Goal: Information Seeking & Learning: Compare options

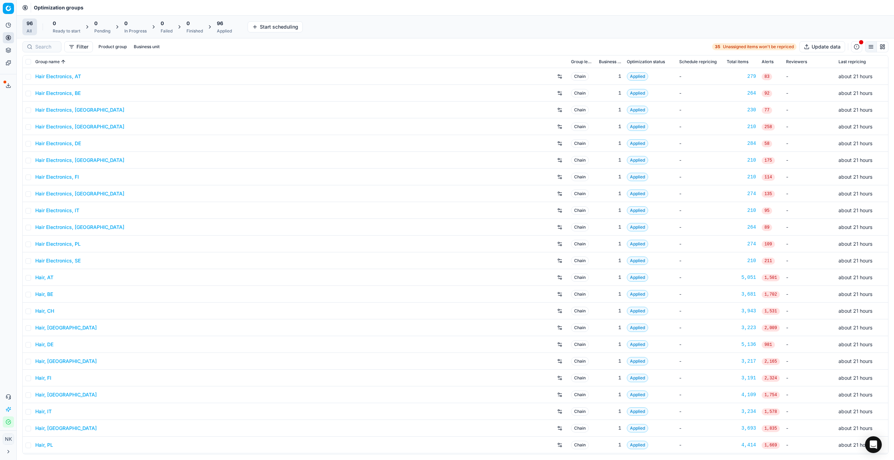
click at [71, 112] on link "Hair Electronics, [GEOGRAPHIC_DATA]" at bounding box center [79, 109] width 89 height 7
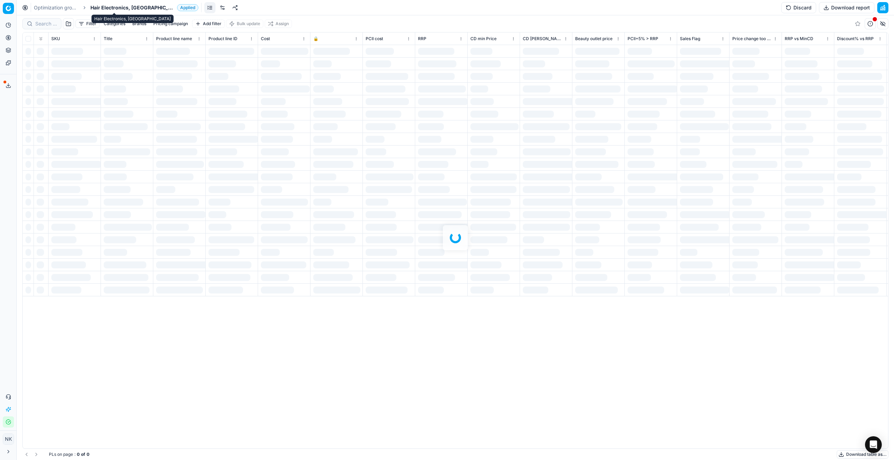
click at [109, 7] on span "Hair Electronics, [GEOGRAPHIC_DATA]" at bounding box center [132, 7] width 84 height 7
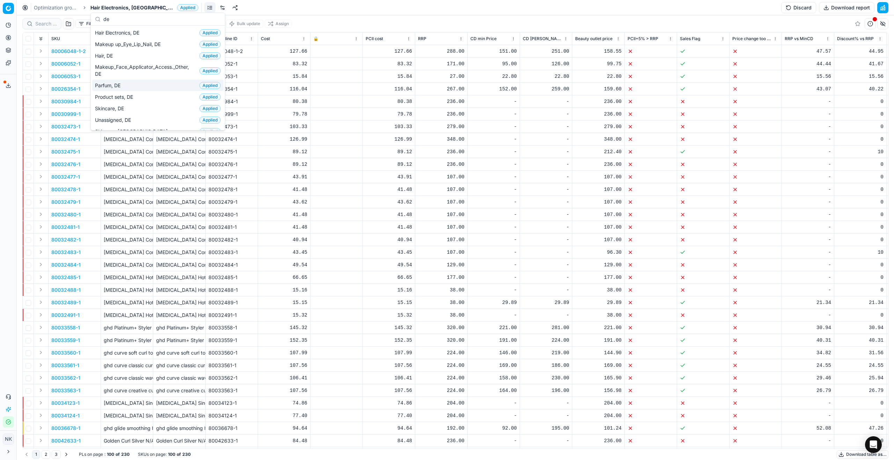
type input "de"
click at [108, 87] on span "Parfum, DE" at bounding box center [109, 85] width 28 height 7
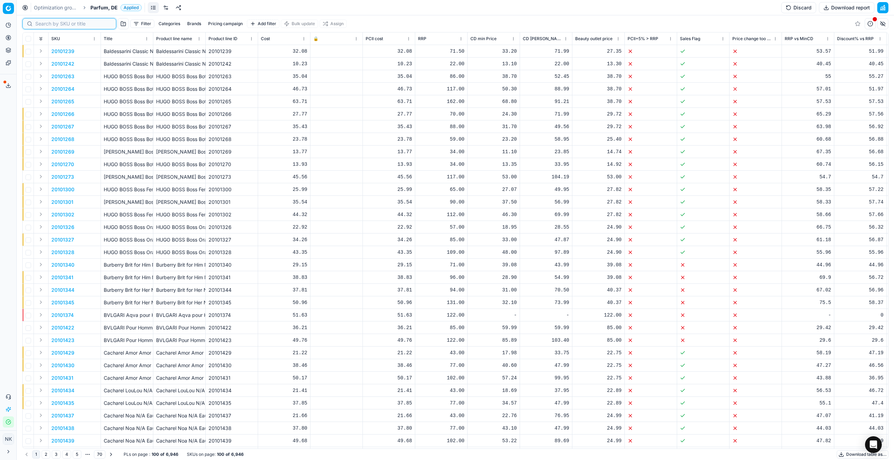
click at [37, 24] on input at bounding box center [73, 23] width 76 height 7
paste input "90001699-0002405"
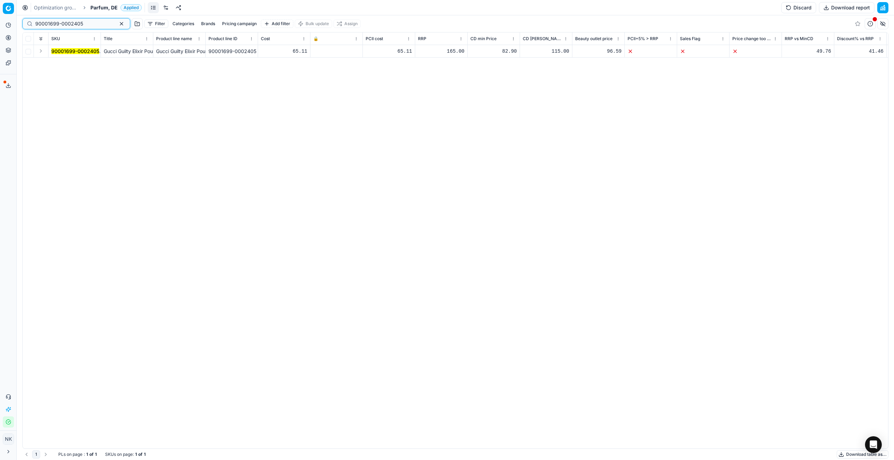
type input "90001699-0002405"
click at [39, 53] on button "Expand" at bounding box center [41, 51] width 8 height 8
click at [66, 62] on mark "90001699-0002405" at bounding box center [75, 64] width 48 height 6
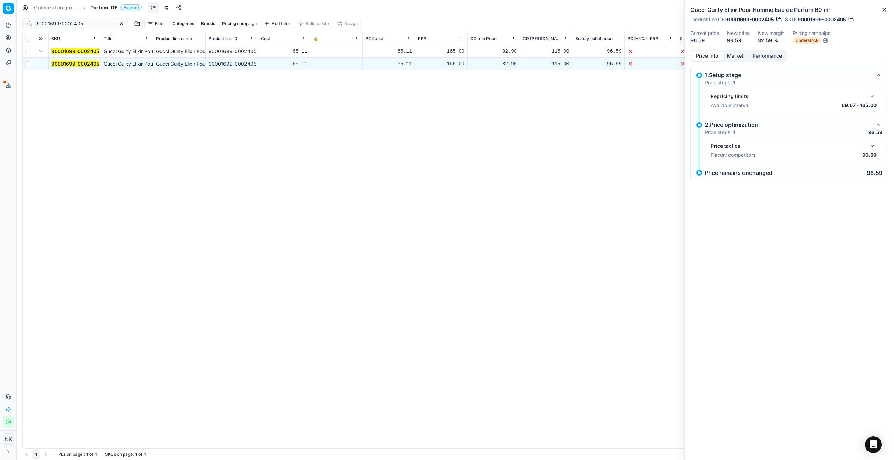
click at [871, 145] on button "button" at bounding box center [872, 146] width 8 height 8
click at [734, 57] on button "Market" at bounding box center [734, 56] width 25 height 10
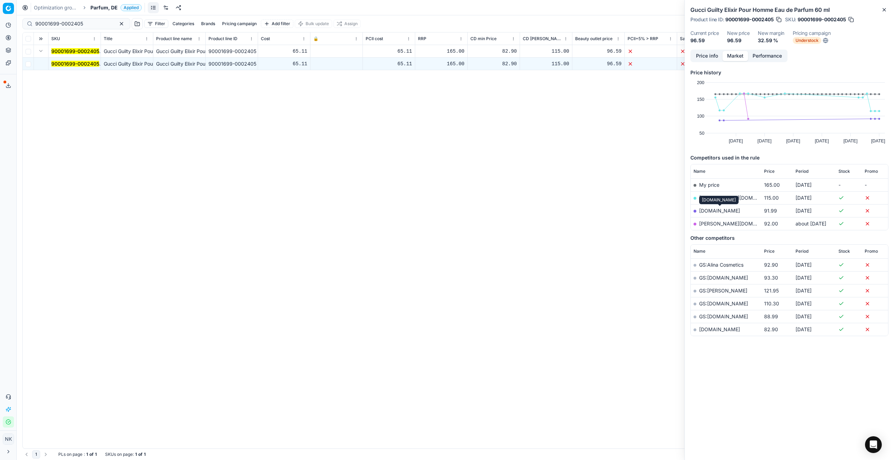
click at [714, 213] on link "[DOMAIN_NAME]" at bounding box center [719, 211] width 41 height 6
click at [102, 6] on span "Parfum, DE" at bounding box center [103, 7] width 27 height 7
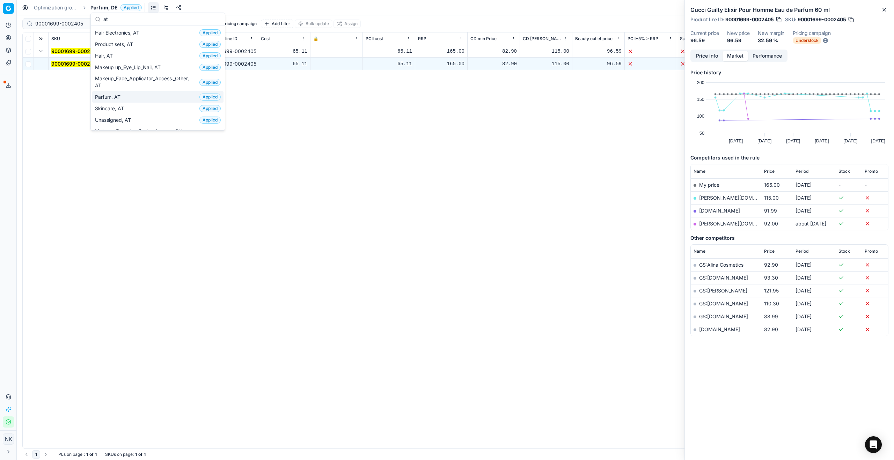
type input "at"
click at [104, 95] on span "Parfum, AT" at bounding box center [109, 97] width 28 height 7
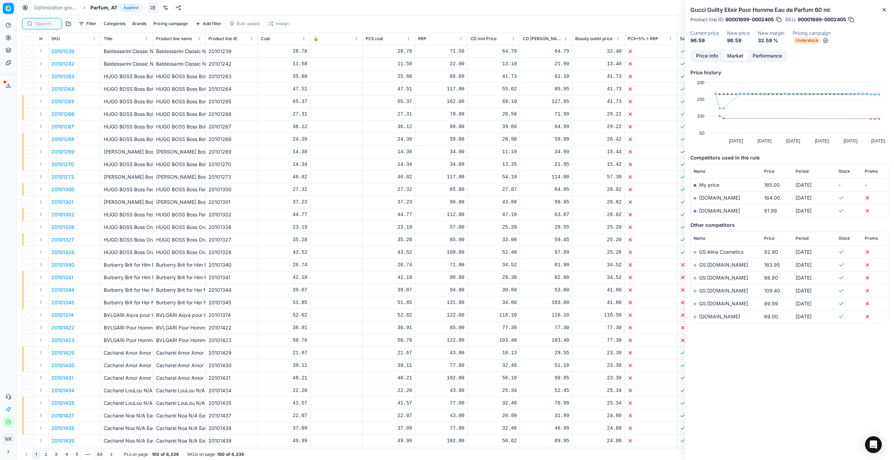
click at [44, 23] on input at bounding box center [46, 23] width 22 height 7
paste input "80003135-100"
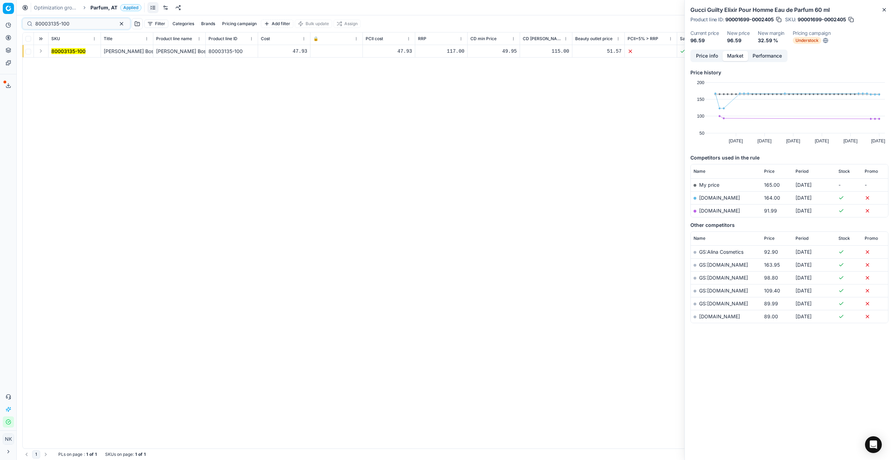
click at [41, 51] on button "Expand" at bounding box center [41, 51] width 8 height 8
click at [66, 65] on mark "80003135-100" at bounding box center [68, 64] width 34 height 6
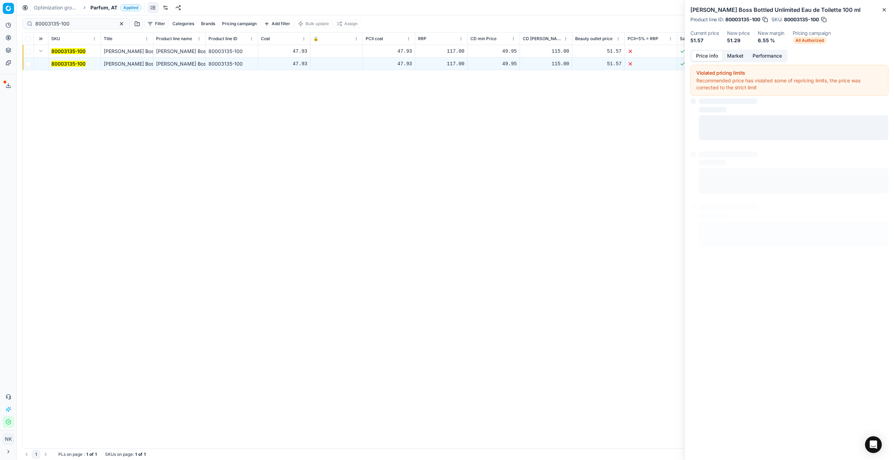
click at [696, 53] on button "Price info" at bounding box center [706, 56] width 31 height 10
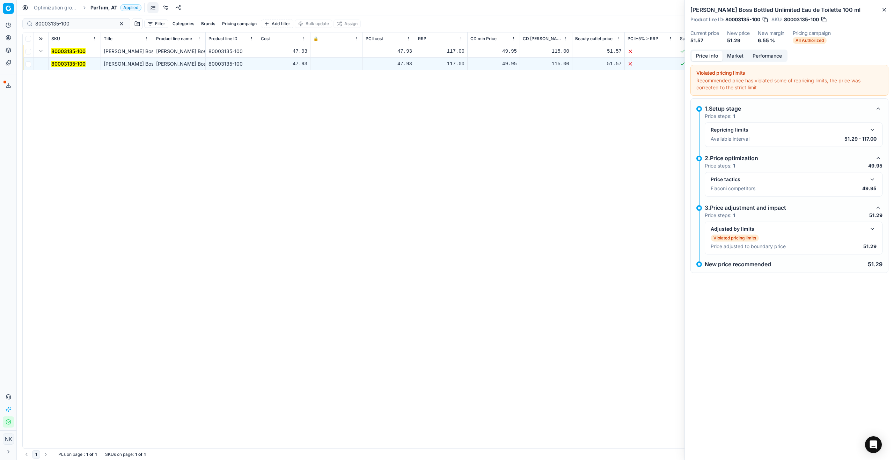
click at [873, 181] on button "button" at bounding box center [872, 179] width 8 height 8
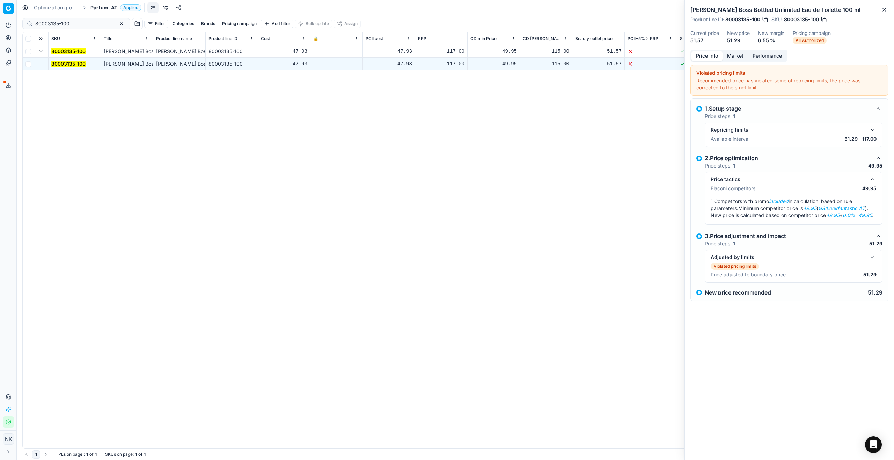
click at [737, 54] on button "Market" at bounding box center [734, 56] width 25 height 10
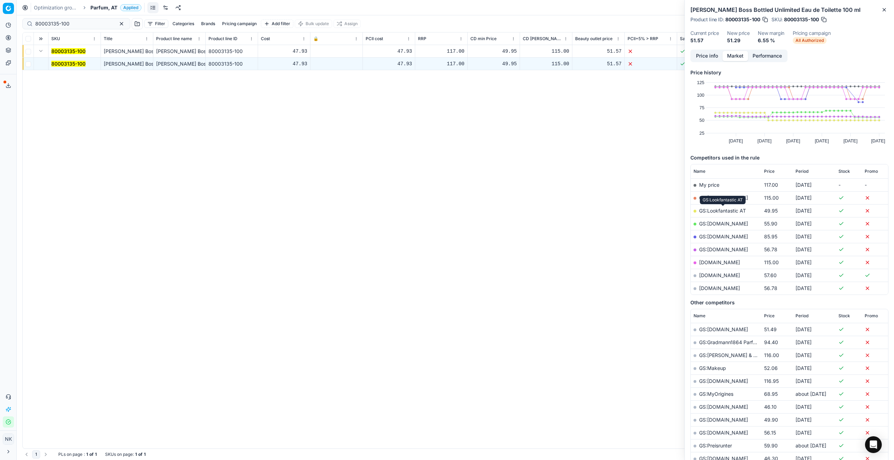
click at [720, 212] on link "GS:Lookfantastic AT" at bounding box center [722, 211] width 47 height 6
click at [78, 24] on input "80003135-100" at bounding box center [73, 23] width 76 height 7
paste input "90005975-0008895"
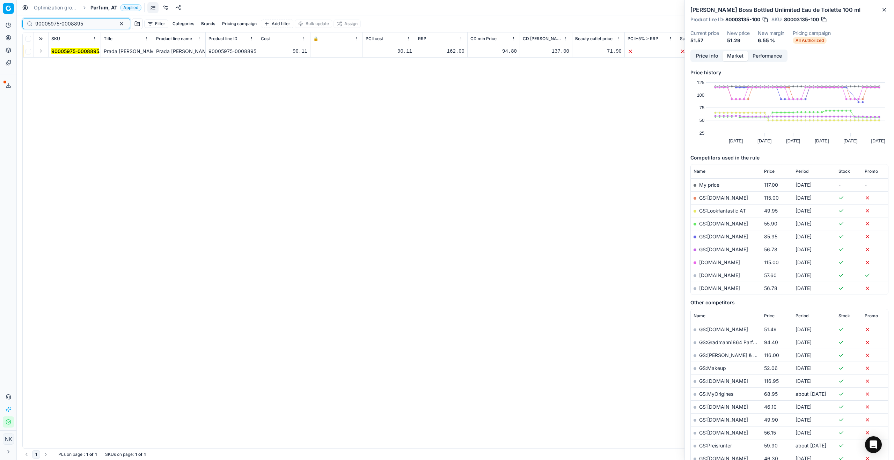
type input "90005975-0008895"
click at [39, 51] on button "Expand" at bounding box center [41, 51] width 8 height 8
click at [79, 64] on mark "90005975-0008895" at bounding box center [75, 64] width 48 height 6
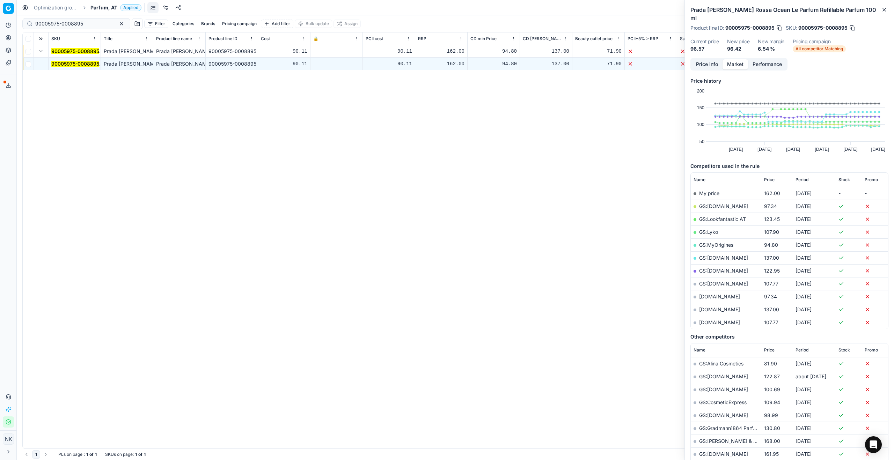
click at [704, 59] on button "Price info" at bounding box center [706, 64] width 31 height 10
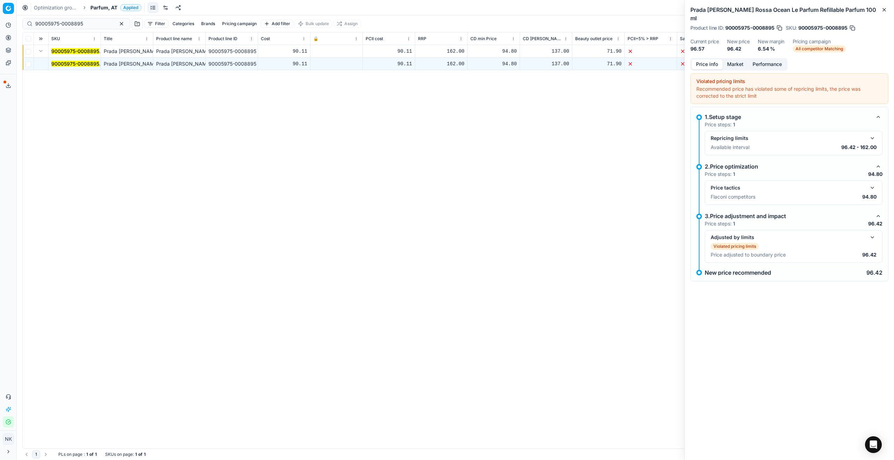
click at [870, 184] on button "button" at bounding box center [872, 188] width 8 height 8
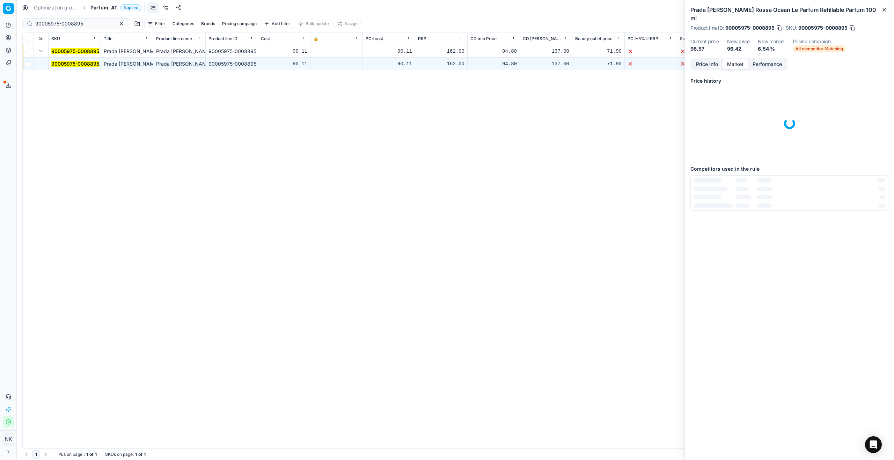
click at [736, 59] on button "Market" at bounding box center [734, 64] width 25 height 10
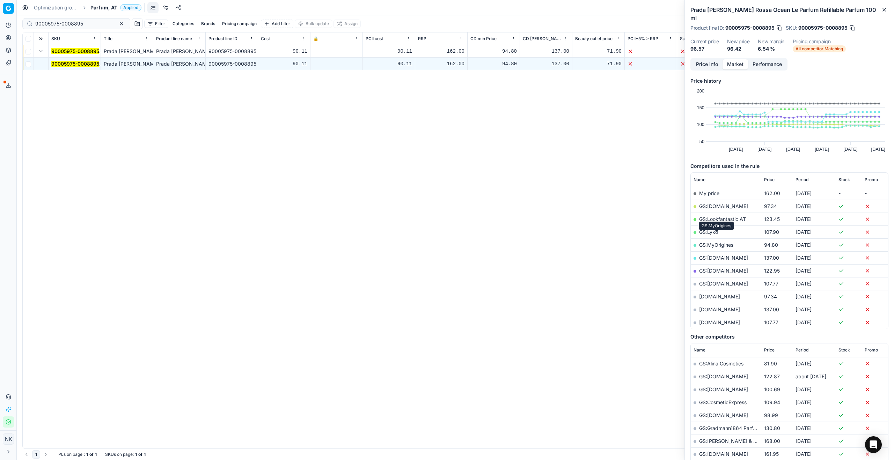
click at [708, 242] on link "GS:MyOrigines" at bounding box center [716, 245] width 34 height 6
click at [104, 5] on span "Parfum, AT" at bounding box center [103, 7] width 27 height 7
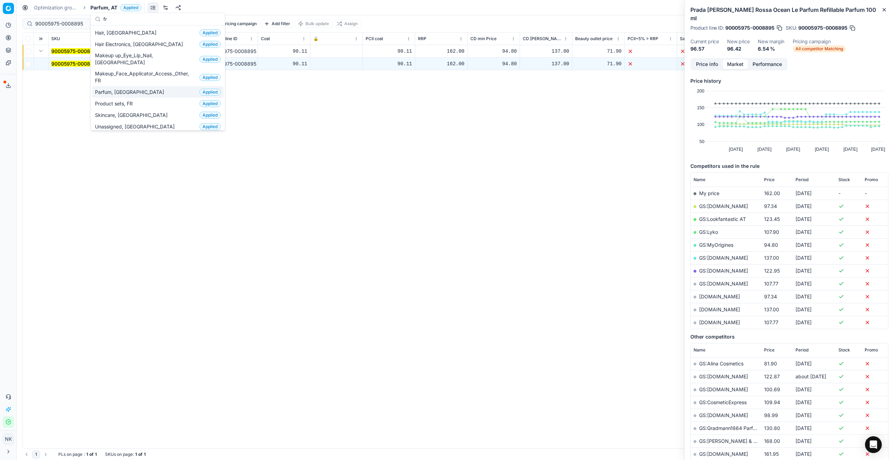
type input "fr"
click at [118, 89] on span "Parfum, [GEOGRAPHIC_DATA]" at bounding box center [131, 92] width 72 height 7
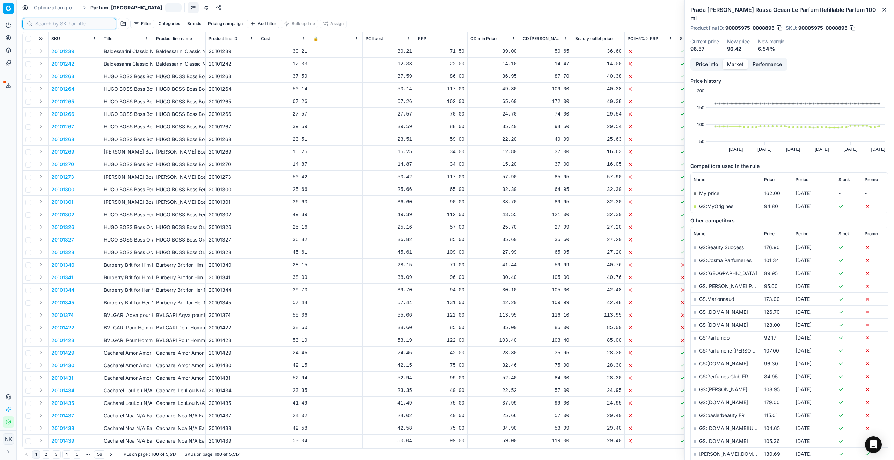
click at [42, 25] on input at bounding box center [73, 23] width 76 height 7
paste input "20150052"
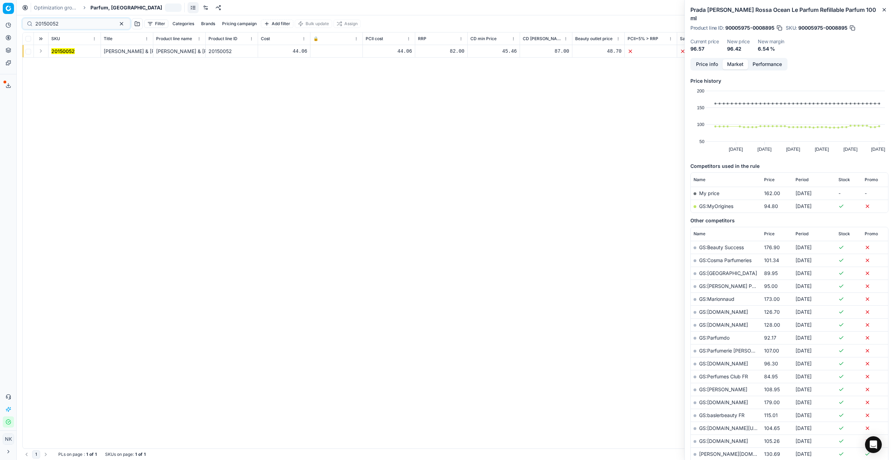
click at [40, 52] on button "Expand" at bounding box center [41, 51] width 8 height 8
click at [64, 62] on mark "20150052" at bounding box center [62, 64] width 23 height 6
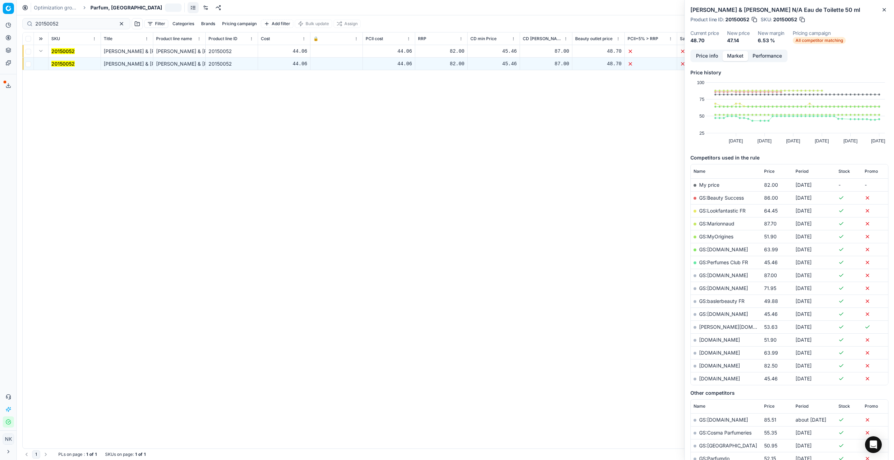
click at [704, 58] on button "Price info" at bounding box center [706, 56] width 31 height 10
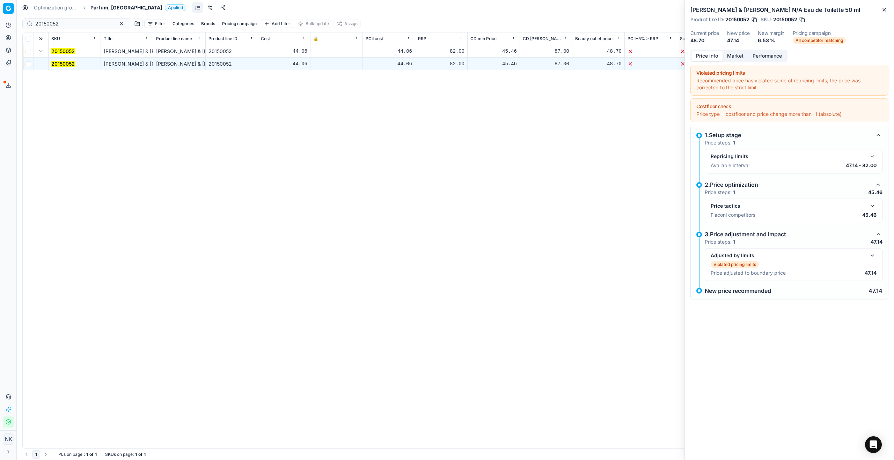
click at [871, 205] on button "button" at bounding box center [872, 206] width 8 height 8
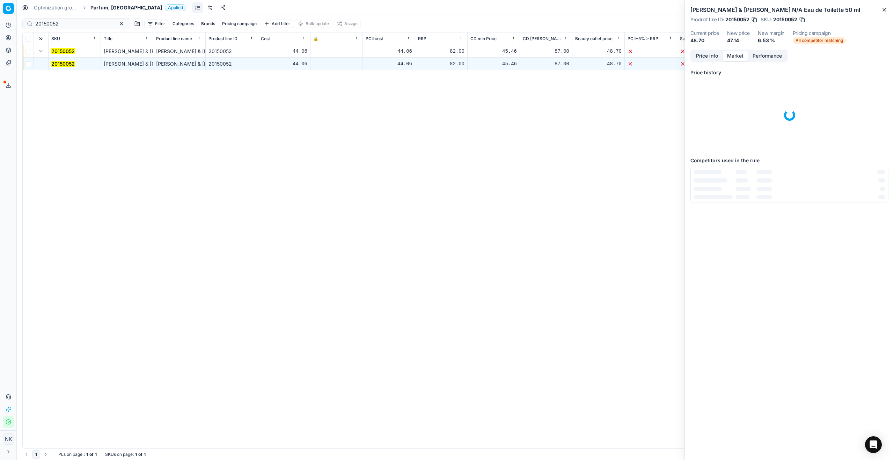
click at [733, 57] on button "Market" at bounding box center [734, 56] width 25 height 10
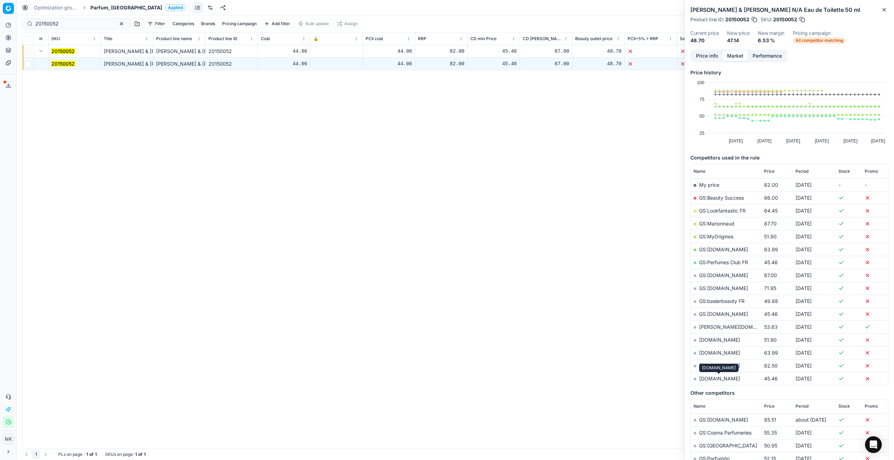
click at [708, 379] on link "[DOMAIN_NAME]" at bounding box center [719, 379] width 41 height 6
click at [63, 22] on input "20150052" at bounding box center [73, 23] width 76 height 7
paste input "90015021-0023526"
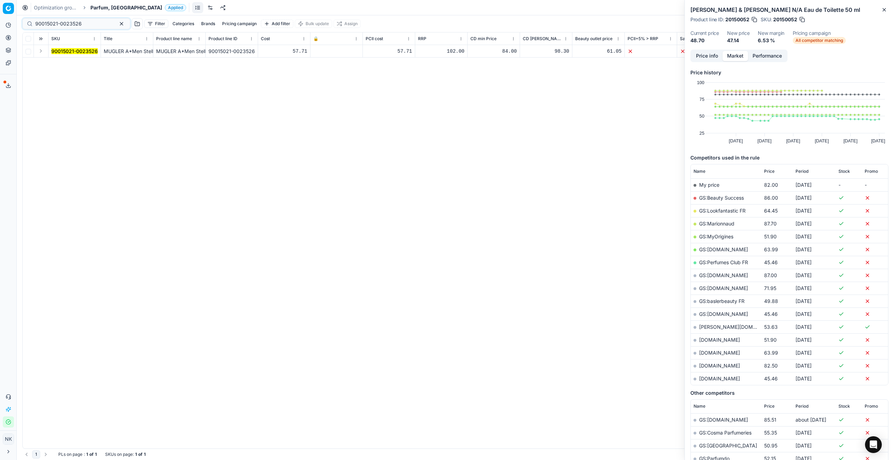
click at [39, 49] on button "Expand" at bounding box center [41, 51] width 8 height 8
click at [61, 64] on mark "90015021-0023526" at bounding box center [74, 64] width 46 height 6
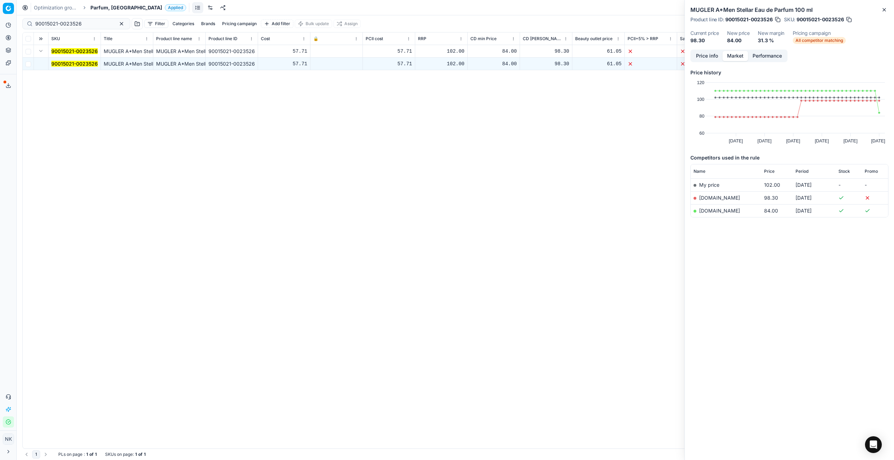
click at [715, 52] on button "Price info" at bounding box center [706, 56] width 31 height 10
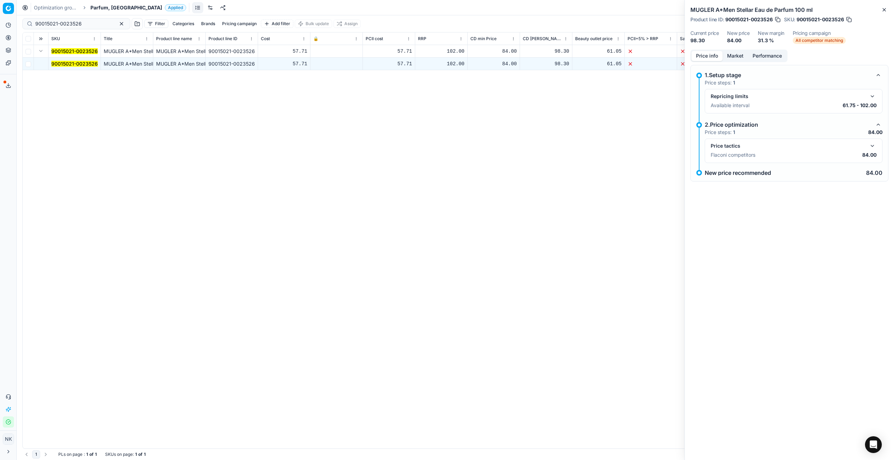
click at [873, 146] on button "button" at bounding box center [872, 146] width 8 height 8
click at [738, 57] on button "Market" at bounding box center [734, 56] width 25 height 10
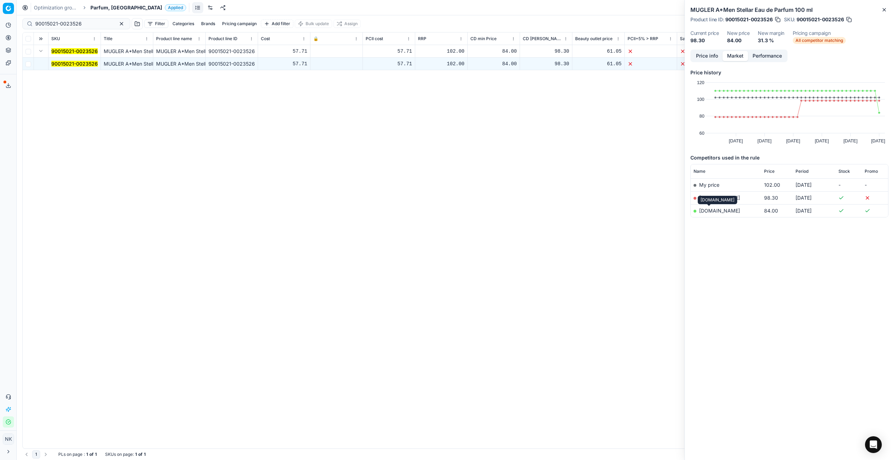
click at [703, 211] on link "[DOMAIN_NAME]" at bounding box center [719, 211] width 41 height 6
click at [87, 25] on input "90015021-0023526" at bounding box center [73, 23] width 76 height 7
paste input "80066854-125"
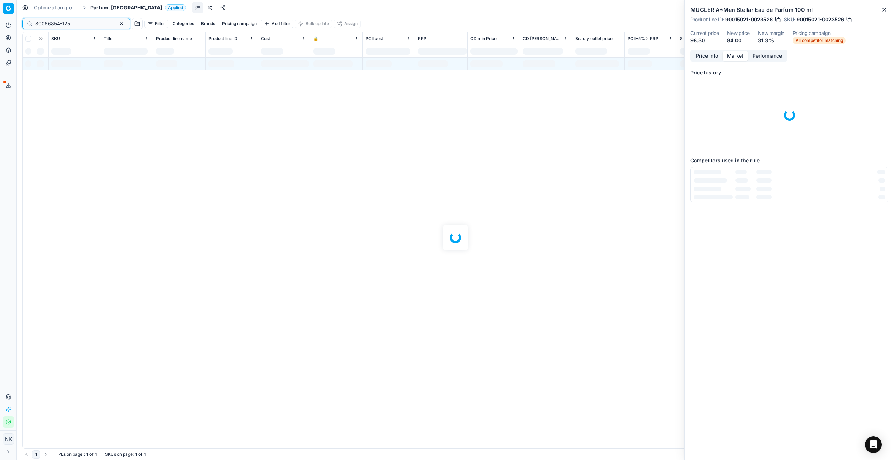
type input "80066854-125"
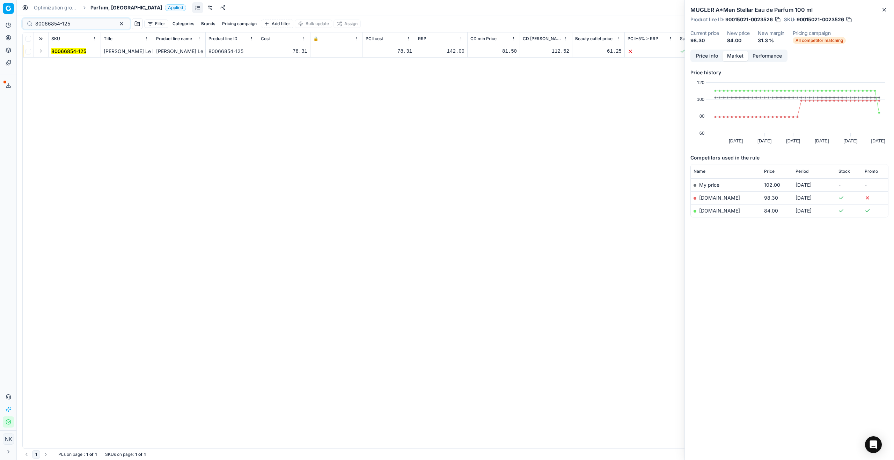
click at [41, 52] on button "Expand" at bounding box center [41, 51] width 8 height 8
click at [66, 63] on mark "80066854-125" at bounding box center [68, 64] width 35 height 6
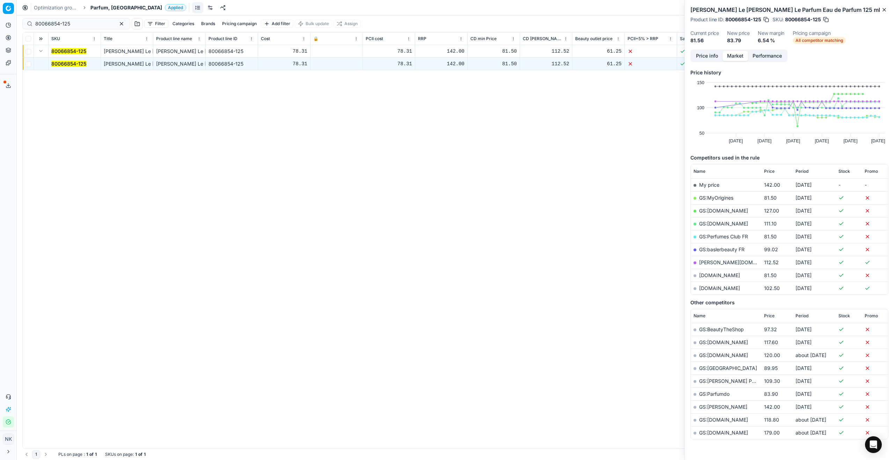
click at [703, 56] on button "Price info" at bounding box center [706, 56] width 31 height 10
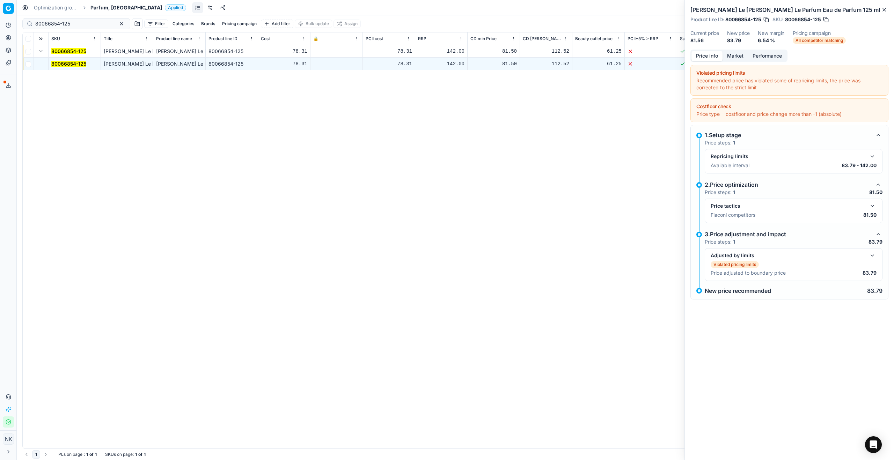
click at [877, 204] on div "Price tactics Flaconi competitors 81.50" at bounding box center [794, 211] width 178 height 24
click at [871, 205] on button "button" at bounding box center [872, 206] width 8 height 8
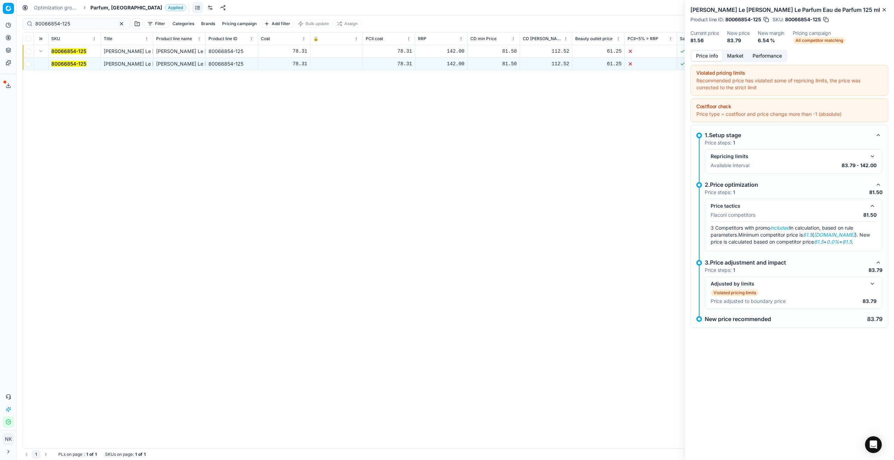
click at [737, 59] on button "Market" at bounding box center [734, 56] width 25 height 10
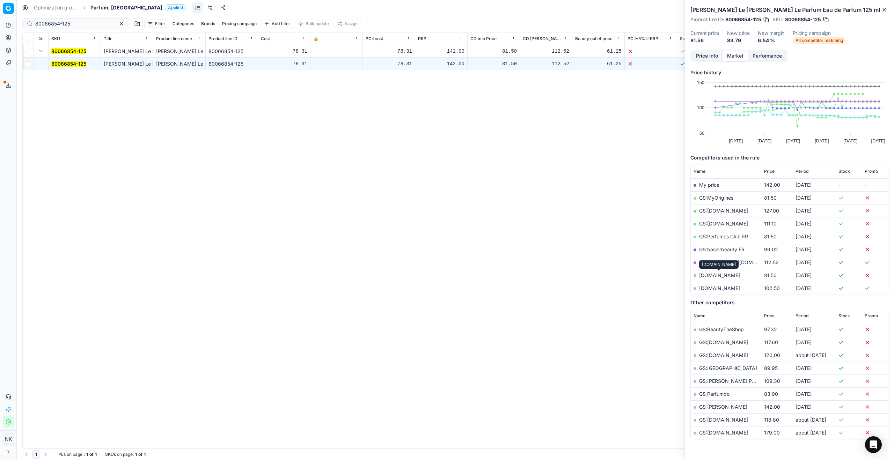
click at [713, 274] on link "[DOMAIN_NAME]" at bounding box center [719, 275] width 41 height 6
click at [106, 8] on span "Parfum, [GEOGRAPHIC_DATA]" at bounding box center [126, 7] width 72 height 7
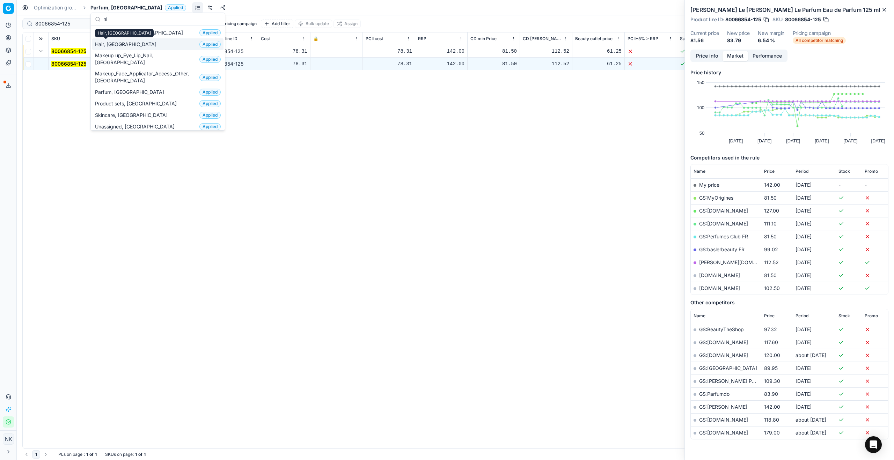
type input "nl"
click at [110, 33] on div "Hair, [GEOGRAPHIC_DATA]" at bounding box center [124, 33] width 59 height 8
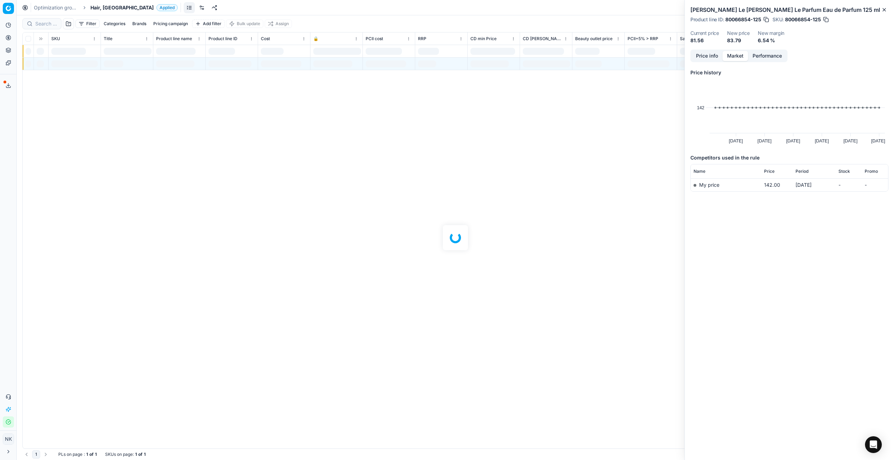
click at [95, 8] on span "Hair, [GEOGRAPHIC_DATA]" at bounding box center [121, 7] width 63 height 7
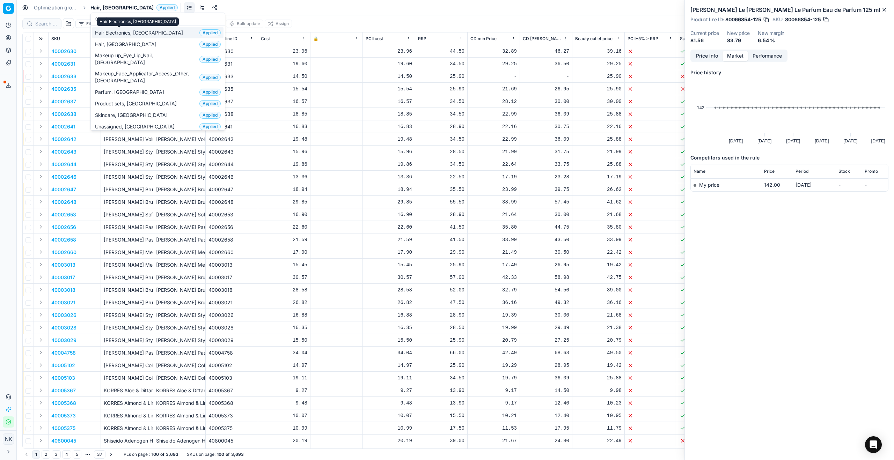
type input "nl"
click at [114, 30] on span "Hair Electronics, [GEOGRAPHIC_DATA]" at bounding box center [140, 32] width 91 height 7
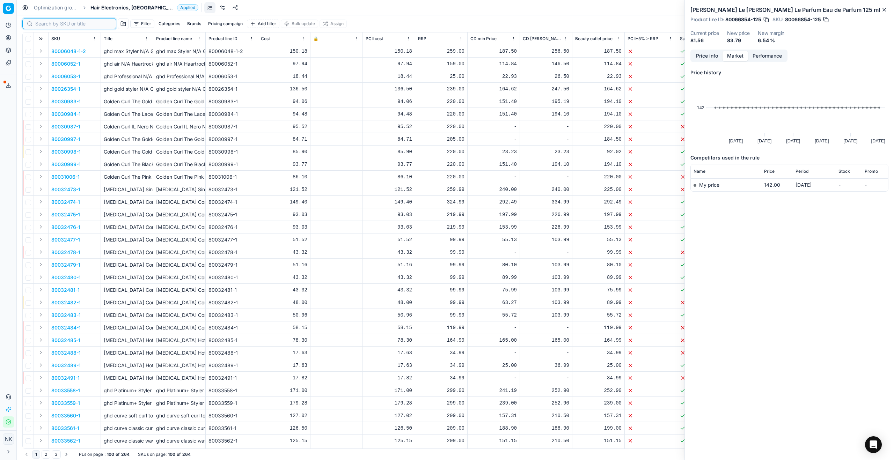
click at [43, 25] on input at bounding box center [73, 23] width 76 height 7
paste input "80060047-1"
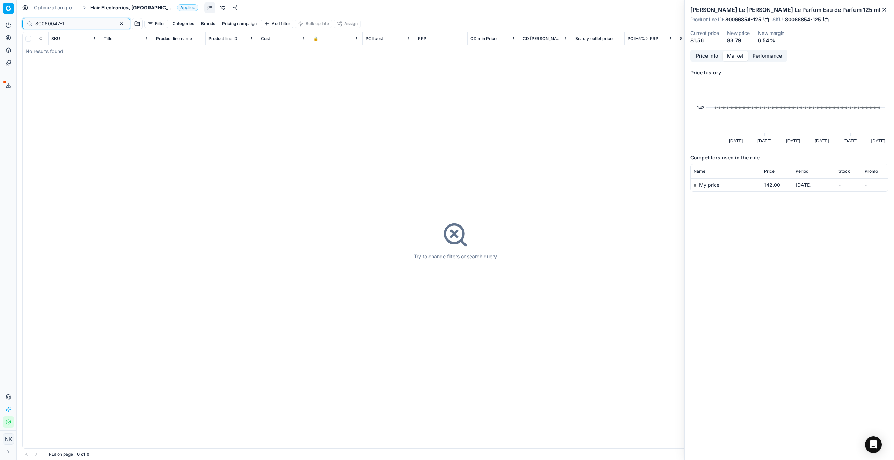
type input "80060047-1"
click at [103, 6] on span "Hair Electronics, [GEOGRAPHIC_DATA]" at bounding box center [132, 7] width 84 height 7
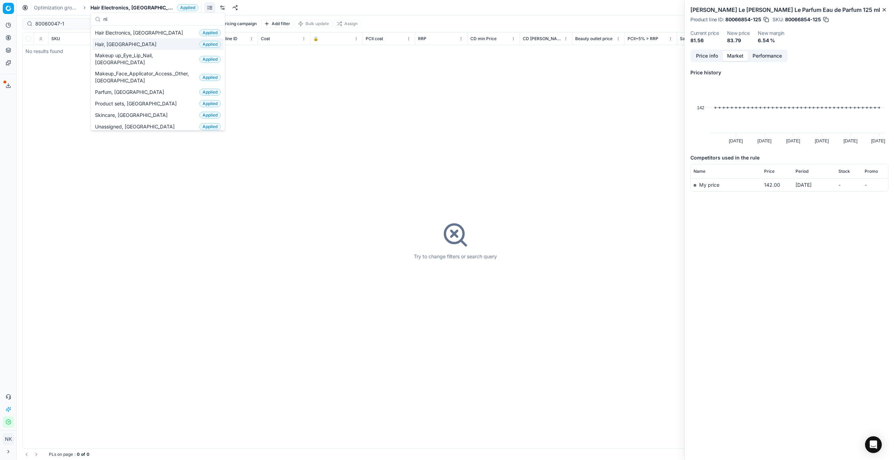
type input "nl"
click at [111, 43] on span "Hair, [GEOGRAPHIC_DATA]" at bounding box center [127, 44] width 64 height 7
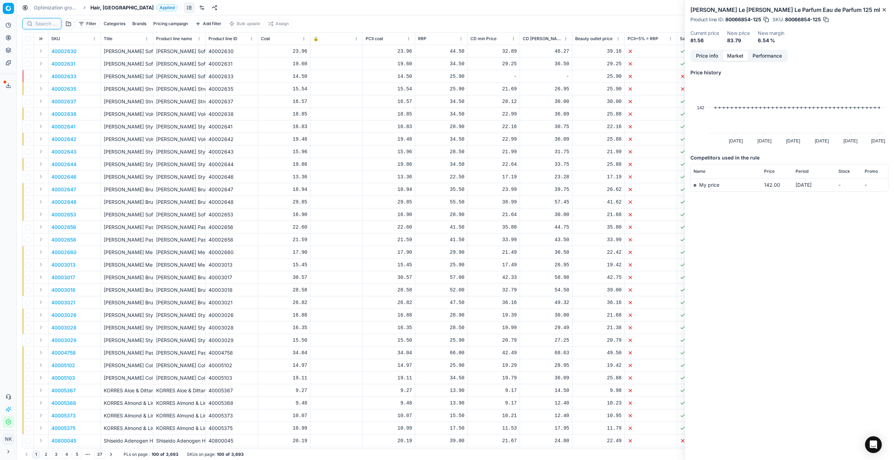
click at [50, 22] on input at bounding box center [46, 23] width 22 height 7
paste input "80060047-1"
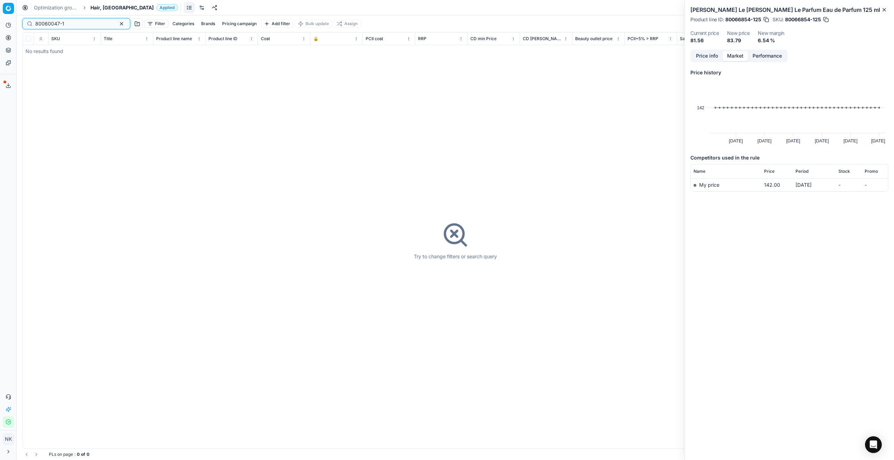
type input "80060047-1"
click at [96, 6] on span "Hair, [GEOGRAPHIC_DATA]" at bounding box center [121, 7] width 63 height 7
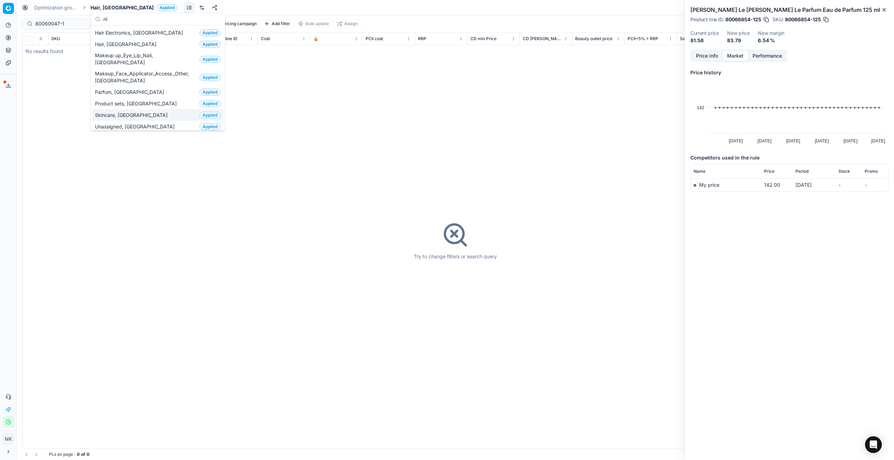
type input "nl"
click at [114, 112] on span "Skincare, [GEOGRAPHIC_DATA]" at bounding box center [132, 115] width 75 height 7
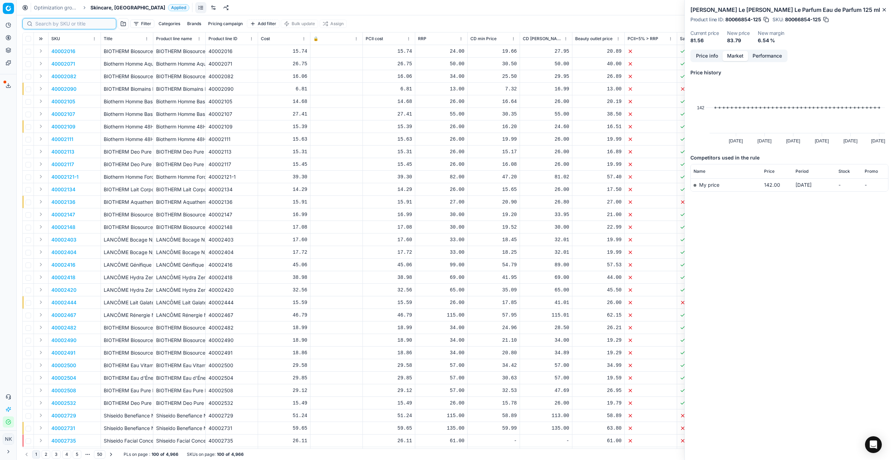
click at [45, 23] on input at bounding box center [73, 23] width 76 height 7
paste input "80060047-1"
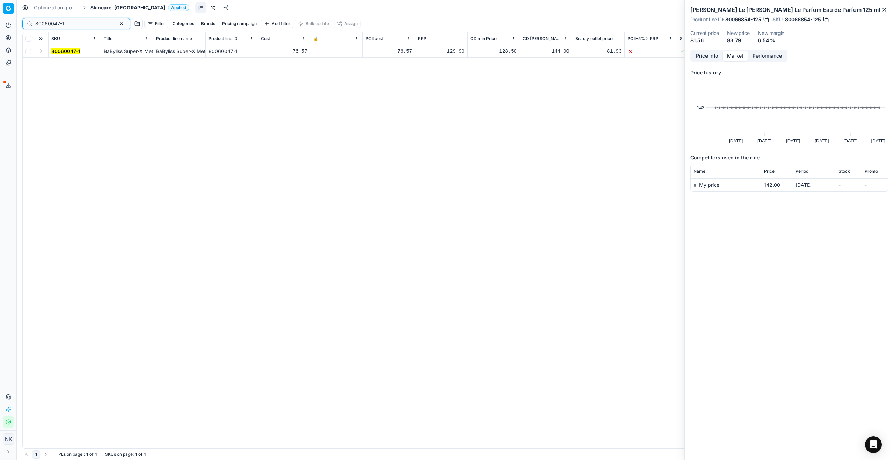
type input "80060047-1"
click at [41, 52] on button "Expand" at bounding box center [41, 51] width 8 height 8
click at [66, 63] on mark "80060047-1" at bounding box center [65, 64] width 29 height 6
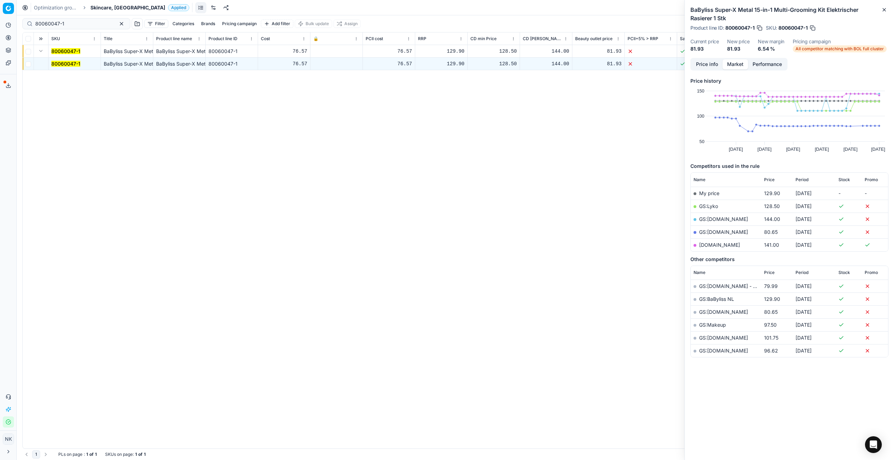
click at [707, 60] on button "Price info" at bounding box center [706, 64] width 31 height 10
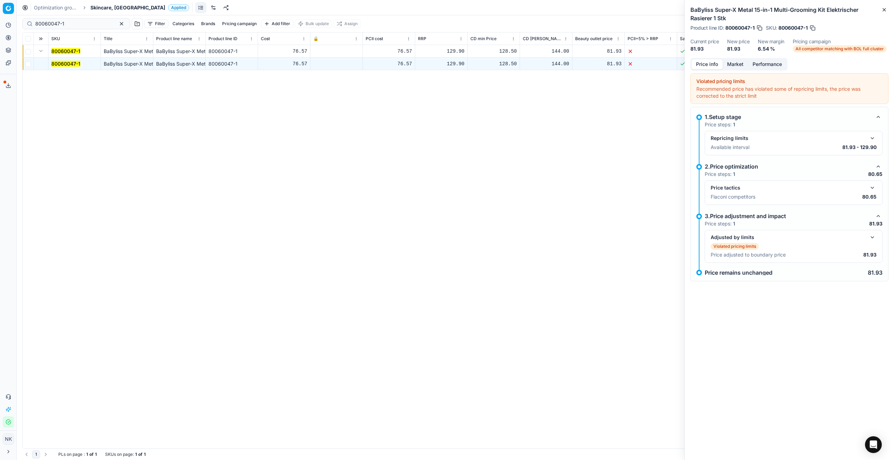
click at [872, 188] on button "button" at bounding box center [872, 188] width 8 height 8
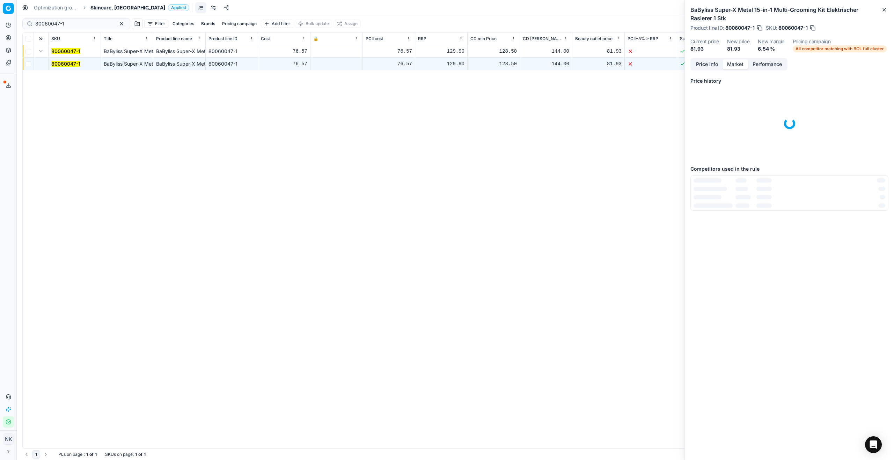
click at [734, 64] on button "Market" at bounding box center [734, 64] width 25 height 10
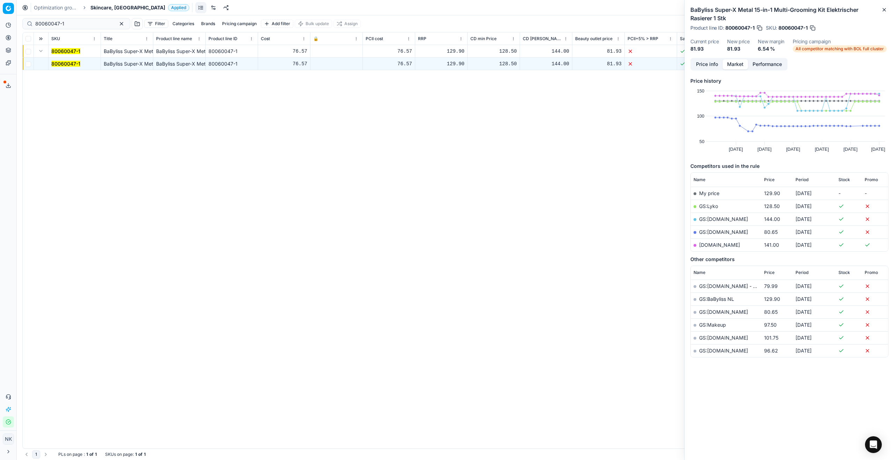
click at [710, 233] on link "GS:[DOMAIN_NAME]" at bounding box center [723, 232] width 49 height 6
click at [101, 8] on span "Skincare, [GEOGRAPHIC_DATA]" at bounding box center [127, 7] width 75 height 7
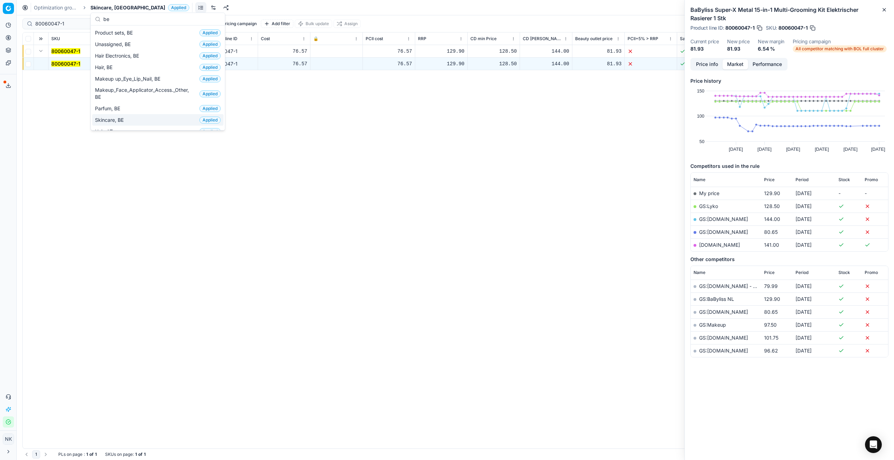
type input "be"
click at [115, 121] on span "Skincare, BE" at bounding box center [110, 120] width 31 height 7
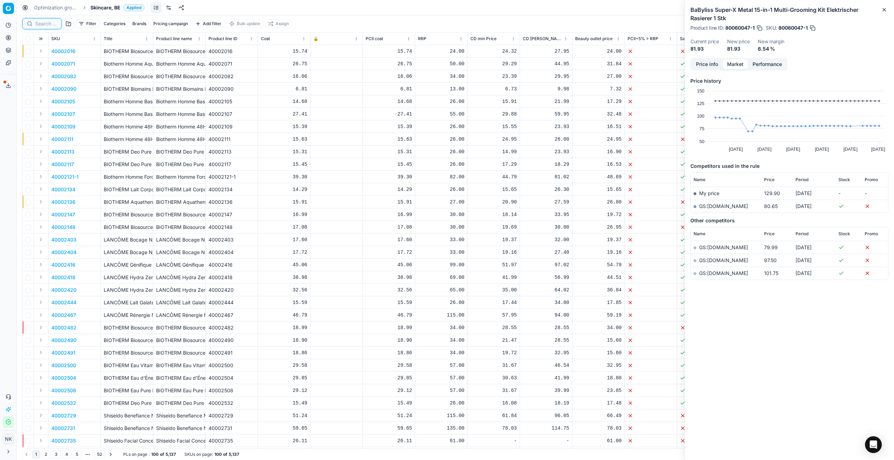
click at [42, 25] on input at bounding box center [46, 23] width 22 height 7
paste input "80051098-30"
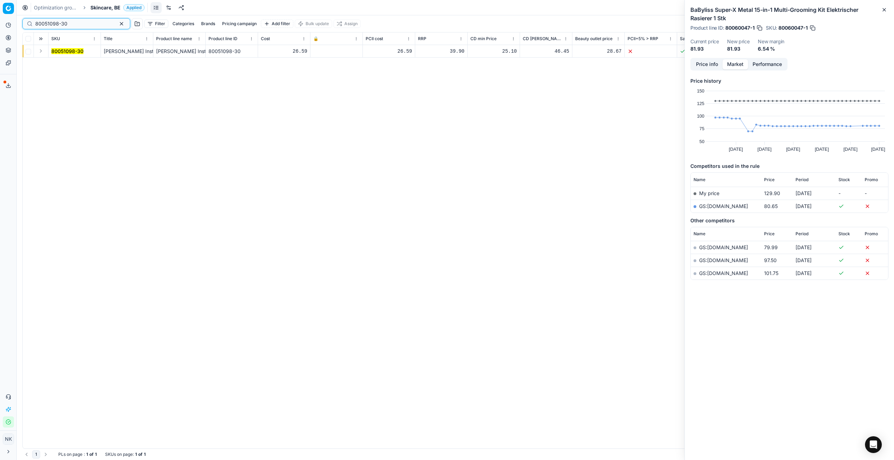
type input "80051098-30"
click at [38, 54] on button "Expand" at bounding box center [41, 51] width 8 height 8
click at [64, 64] on mark "80051098-30" at bounding box center [67, 64] width 32 height 6
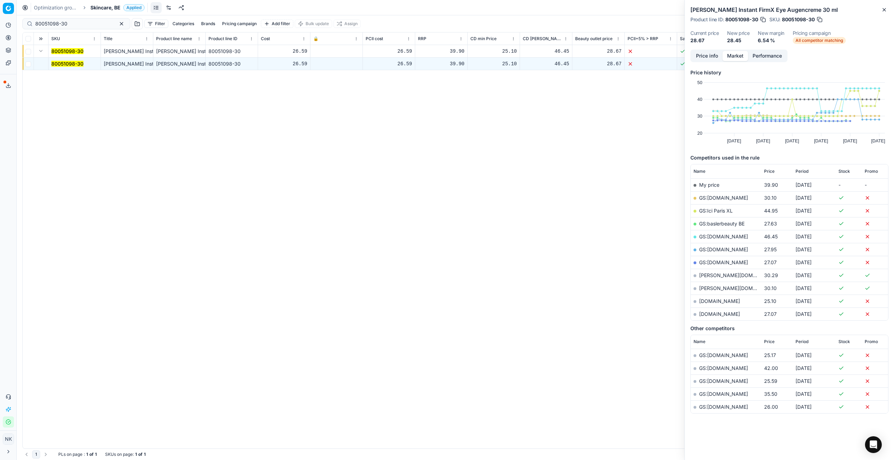
click at [706, 53] on button "Price info" at bounding box center [706, 56] width 31 height 10
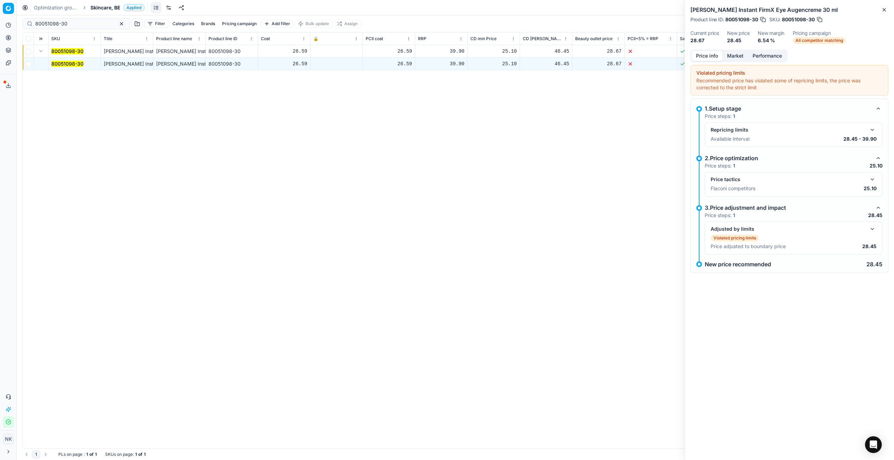
click at [872, 180] on button "button" at bounding box center [872, 179] width 8 height 8
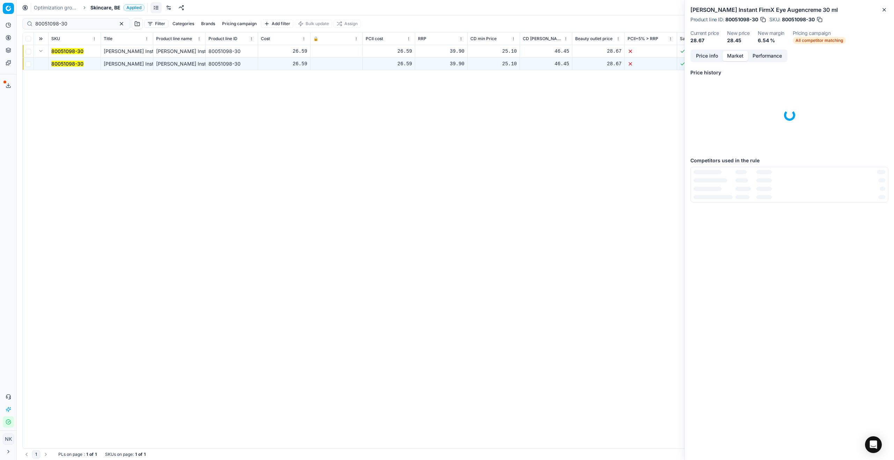
click at [736, 56] on button "Market" at bounding box center [734, 56] width 25 height 10
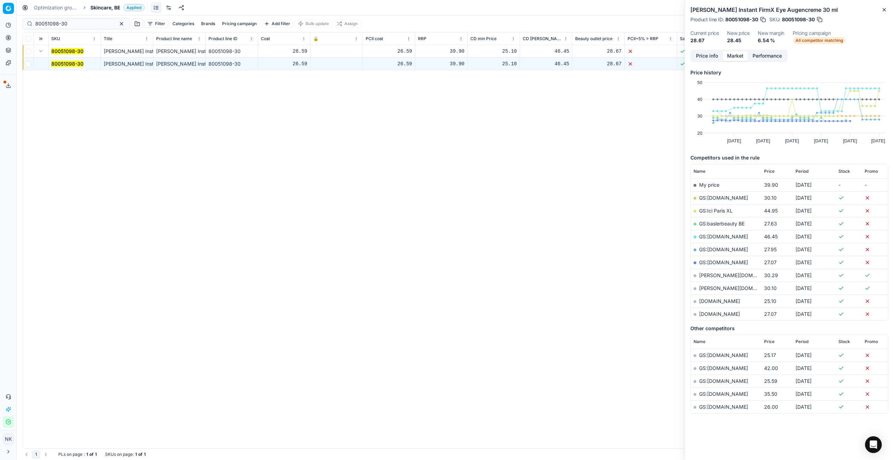
click at [709, 301] on link "[DOMAIN_NAME]" at bounding box center [719, 301] width 41 height 6
click at [105, 10] on span "Skincare, BE" at bounding box center [105, 7] width 30 height 7
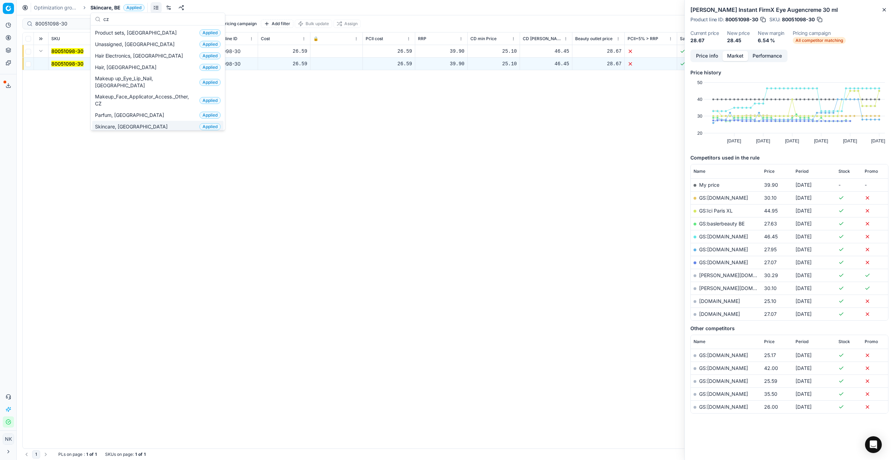
type input "cz"
click at [119, 123] on span "Skincare, [GEOGRAPHIC_DATA]" at bounding box center [132, 126] width 75 height 7
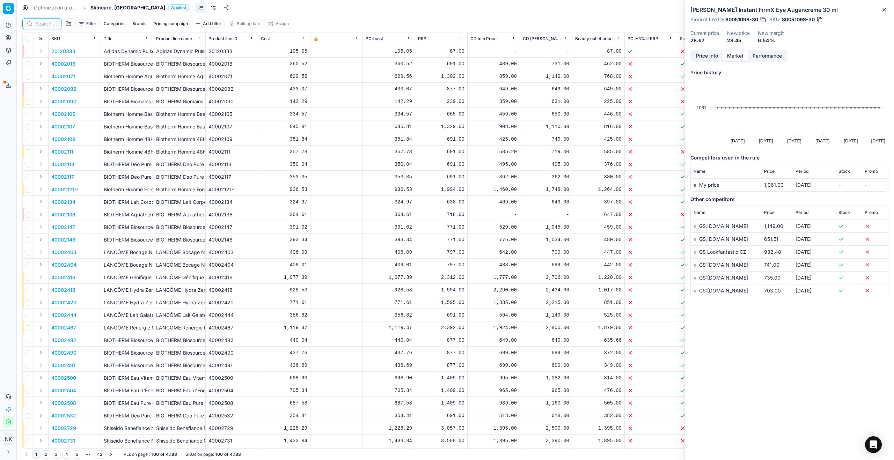
click at [47, 25] on input at bounding box center [46, 23] width 22 height 7
paste input "80009491-150"
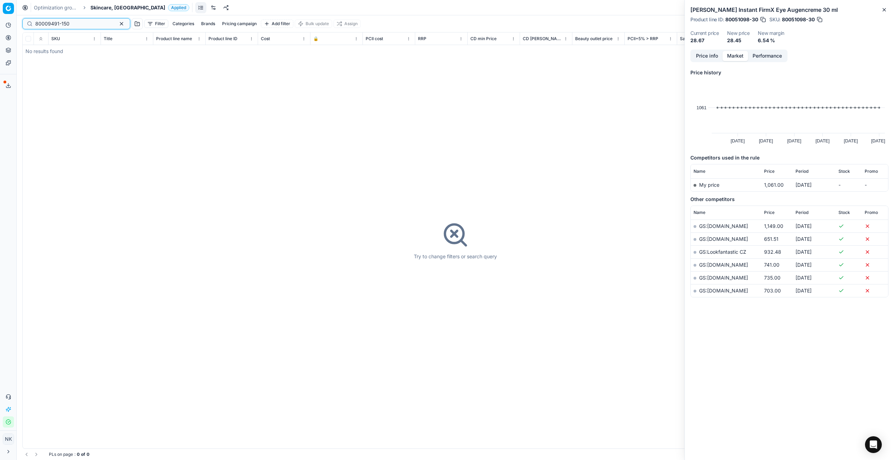
type input "80009491-150"
click at [106, 6] on span "Skincare, [GEOGRAPHIC_DATA]" at bounding box center [127, 7] width 75 height 7
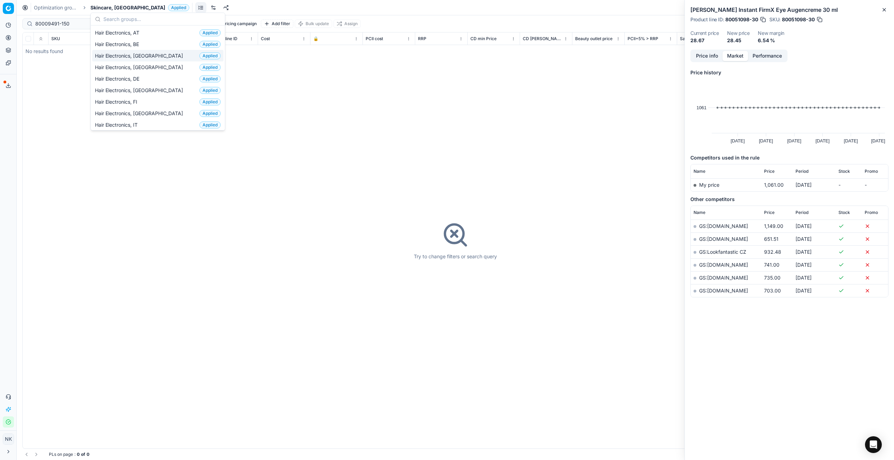
type input "v"
type input "cz"
click at [117, 93] on span "Makeup_Face_Applicator_Access._Other, CZ" at bounding box center [146, 100] width 102 height 14
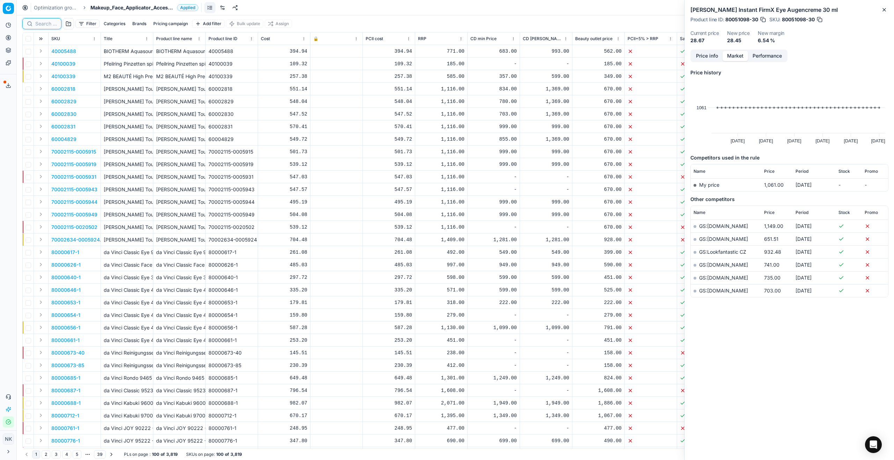
click at [46, 24] on input at bounding box center [46, 23] width 22 height 7
paste input "80009491-150"
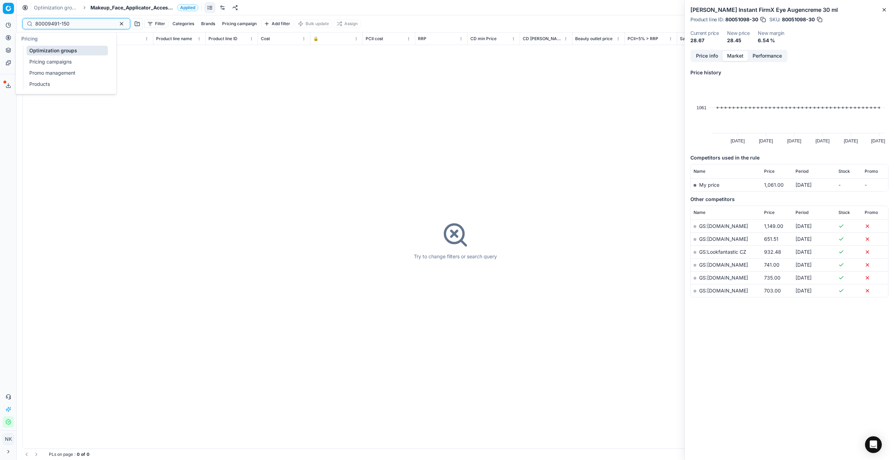
type input "80009491-150"
click at [40, 88] on link "Products" at bounding box center [67, 84] width 81 height 10
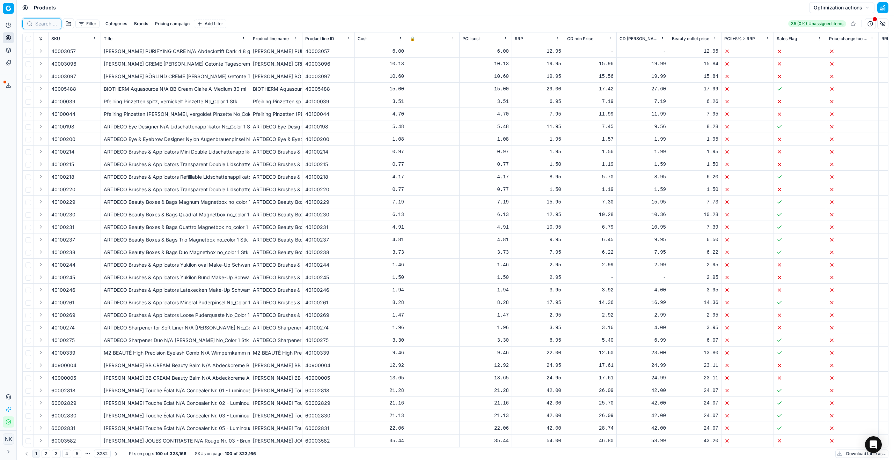
click at [47, 24] on input at bounding box center [46, 23] width 22 height 7
paste input "80009491-150"
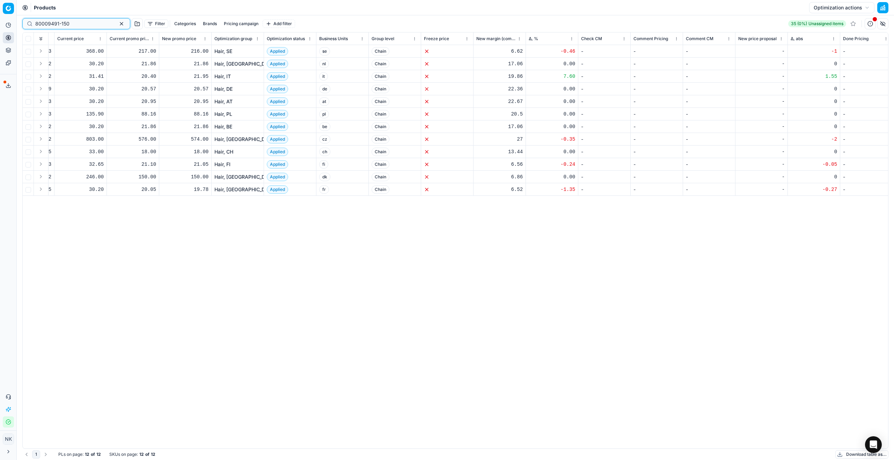
scroll to position [0, 932]
type input "80009491-150"
click at [221, 141] on link "Hair, [GEOGRAPHIC_DATA]" at bounding box center [241, 139] width 61 height 7
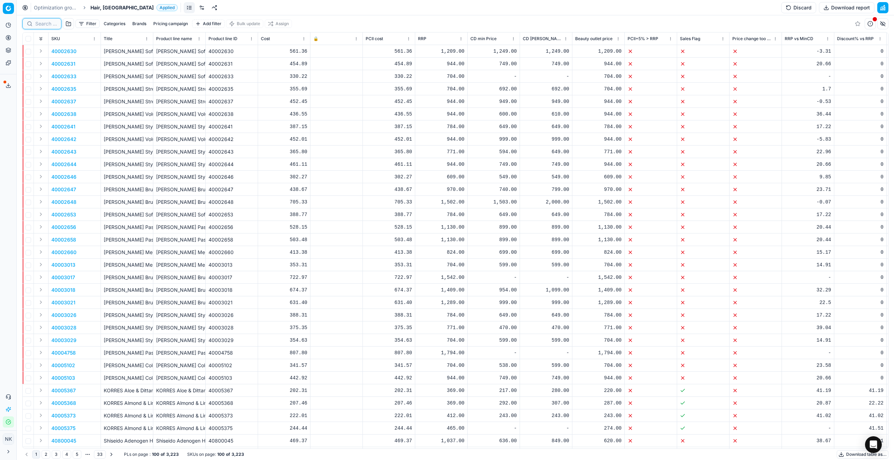
click at [40, 25] on input at bounding box center [46, 23] width 22 height 7
paste input "80009491-150"
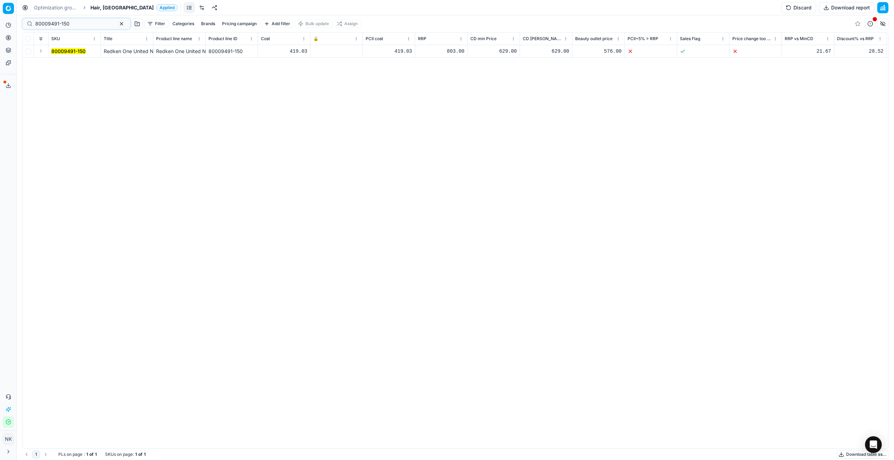
click at [42, 52] on button "Expand" at bounding box center [41, 51] width 8 height 8
click at [66, 62] on mark "80009491-150" at bounding box center [68, 64] width 34 height 6
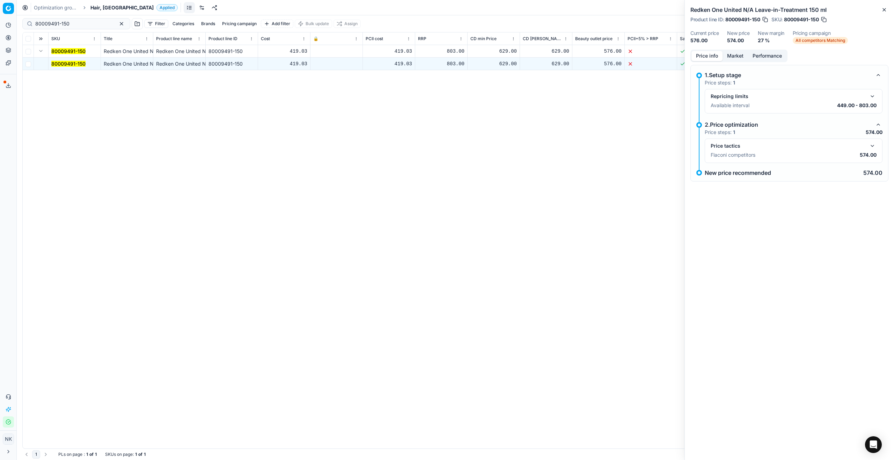
click at [870, 146] on button "button" at bounding box center [872, 146] width 8 height 8
click at [729, 55] on button "Market" at bounding box center [734, 56] width 25 height 10
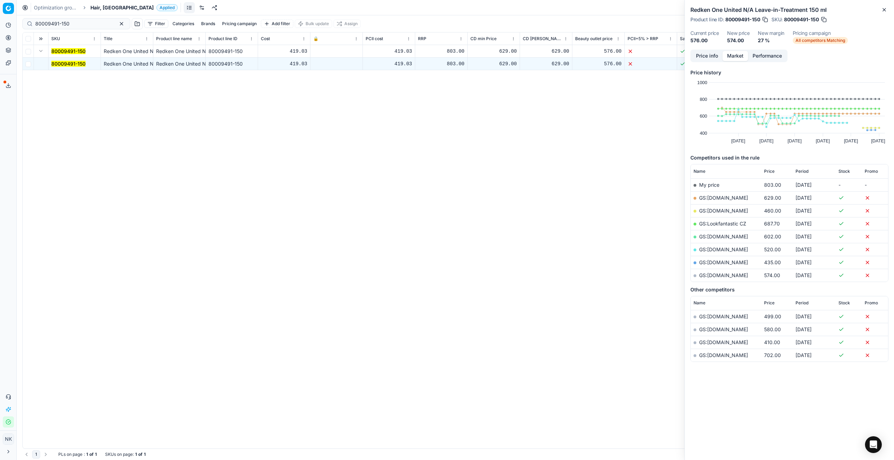
click at [720, 275] on link "GS:[DOMAIN_NAME]" at bounding box center [723, 275] width 49 height 6
click at [55, 27] on input "80009491-150" at bounding box center [73, 23] width 76 height 7
paste input "90003148-0004574"
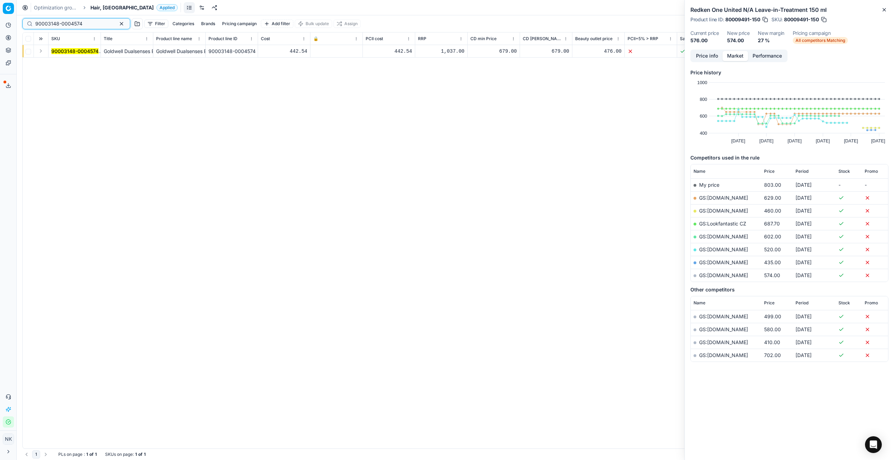
type input "90003148-0004574"
click at [42, 54] on button "Expand" at bounding box center [41, 51] width 8 height 8
click at [70, 68] on td "90003148-0004574" at bounding box center [75, 64] width 52 height 13
click at [72, 64] on mark "90003148-0004574" at bounding box center [74, 64] width 47 height 6
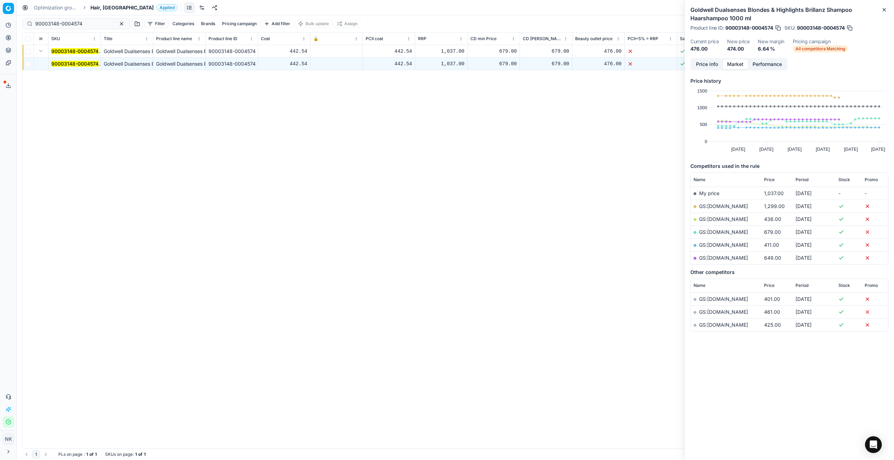
click at [704, 65] on button "Price info" at bounding box center [706, 64] width 31 height 10
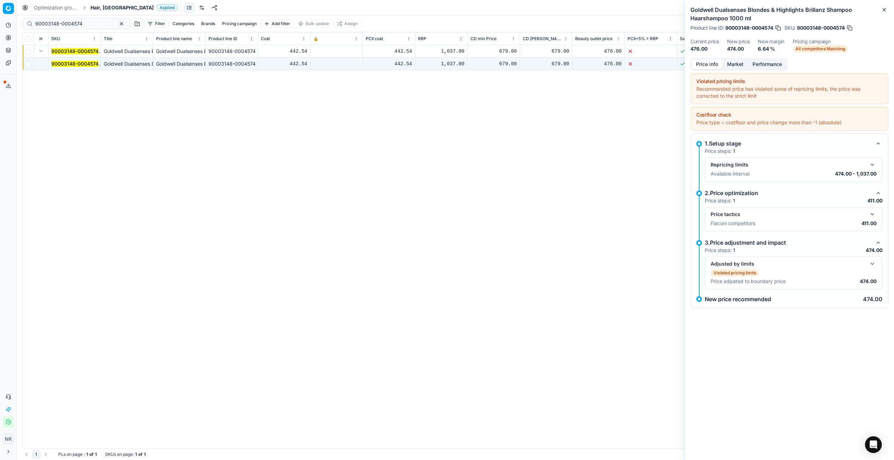
click at [871, 216] on button "button" at bounding box center [872, 214] width 8 height 8
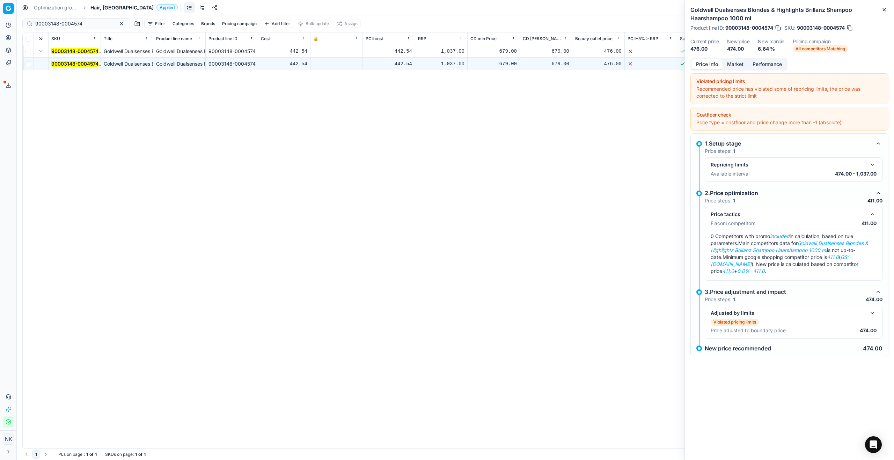
click at [736, 66] on button "Market" at bounding box center [734, 64] width 25 height 10
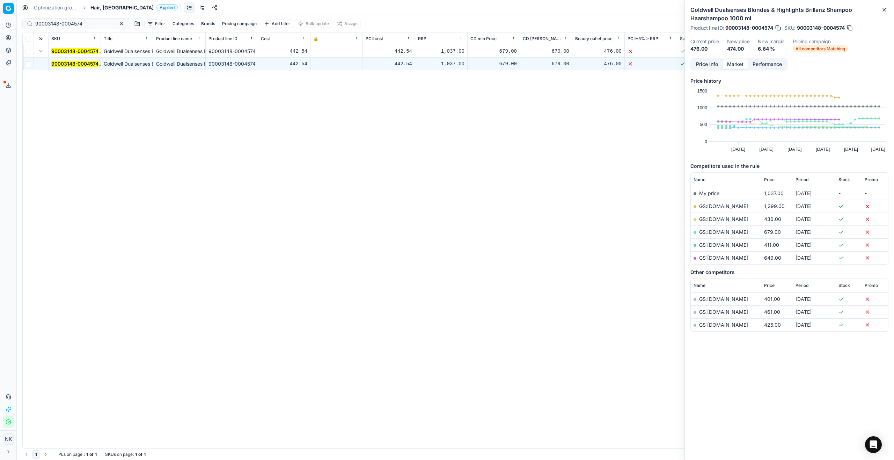
click at [708, 244] on link "GS:[DOMAIN_NAME]" at bounding box center [723, 245] width 49 height 6
click at [101, 7] on span "Hair, [GEOGRAPHIC_DATA]" at bounding box center [121, 7] width 63 height 7
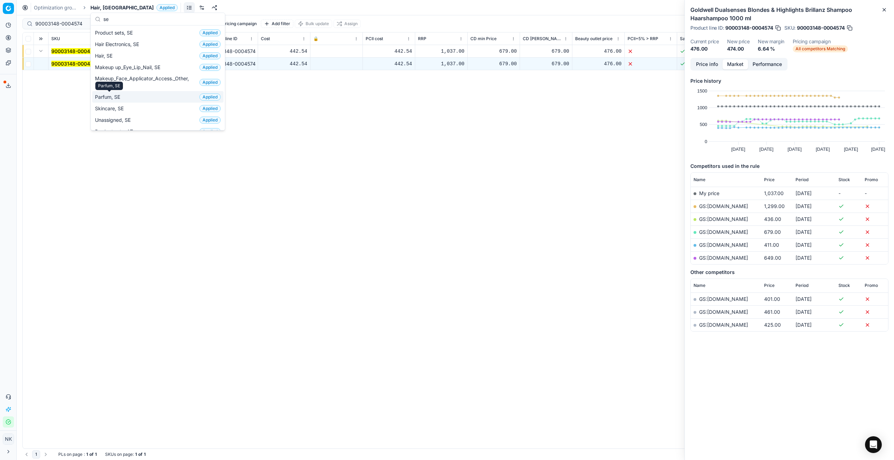
type input "se"
click at [111, 98] on span "Parfum, SE" at bounding box center [109, 97] width 28 height 7
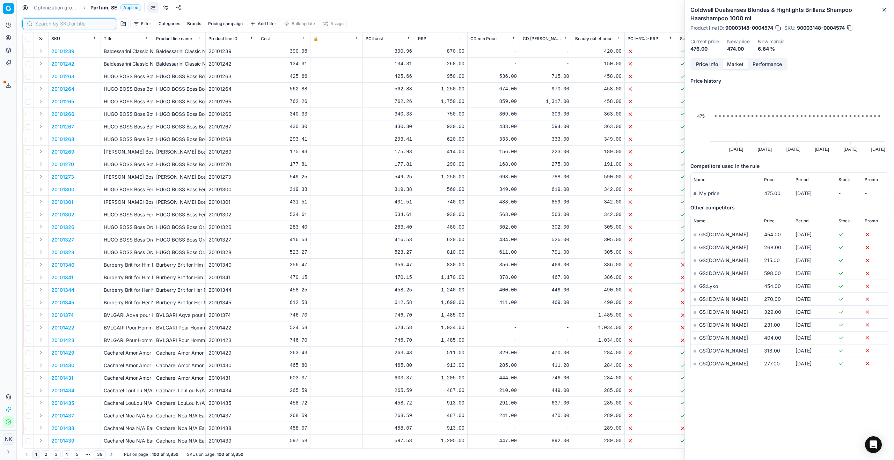
click at [41, 25] on input at bounding box center [73, 23] width 76 height 7
paste input "80059724-30"
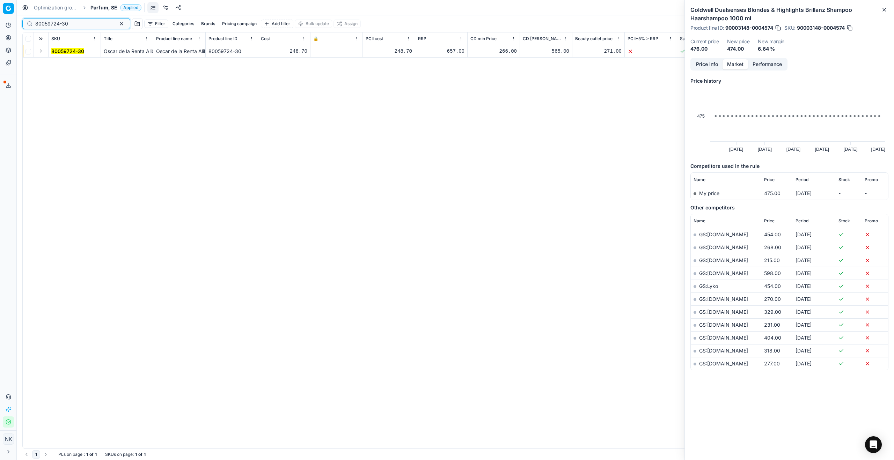
type input "80059724-30"
click at [40, 52] on button "Expand" at bounding box center [41, 51] width 8 height 8
click at [61, 65] on mark "80059724-30" at bounding box center [67, 64] width 33 height 6
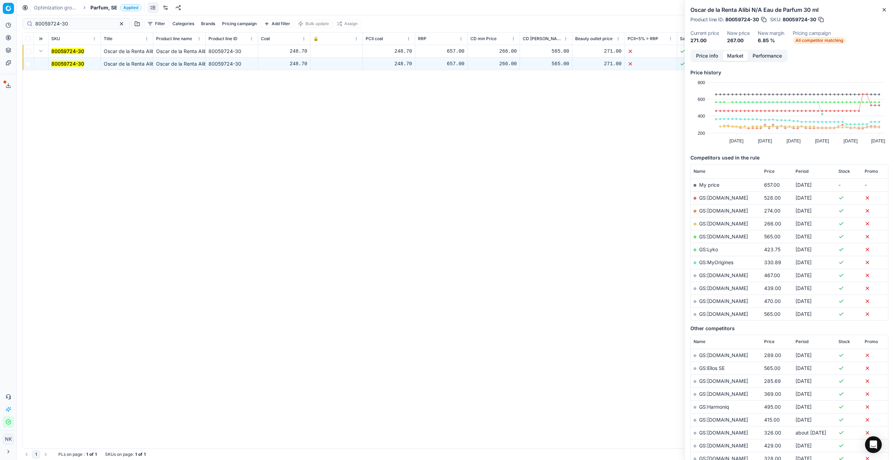
click at [707, 58] on button "Price info" at bounding box center [706, 56] width 31 height 10
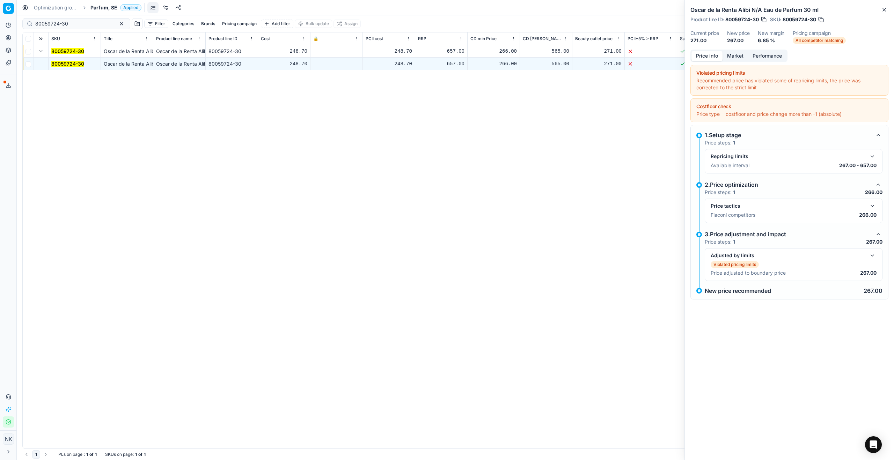
click at [873, 208] on button "button" at bounding box center [872, 206] width 8 height 8
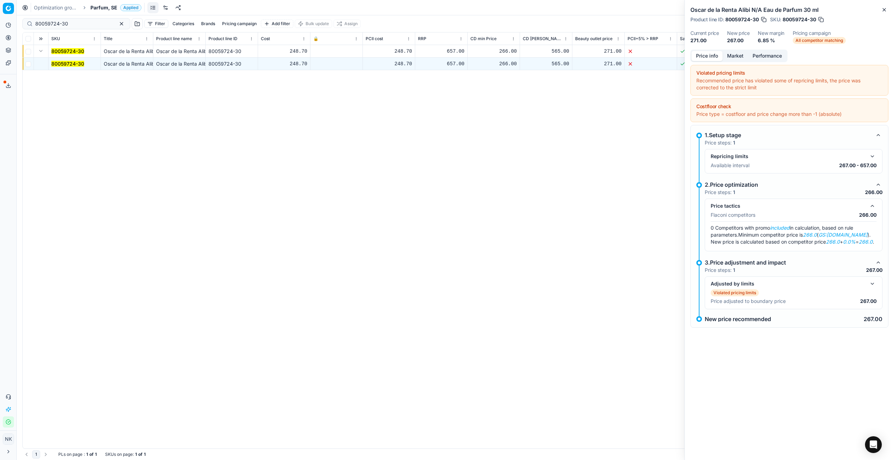
click at [735, 53] on button "Market" at bounding box center [734, 56] width 25 height 10
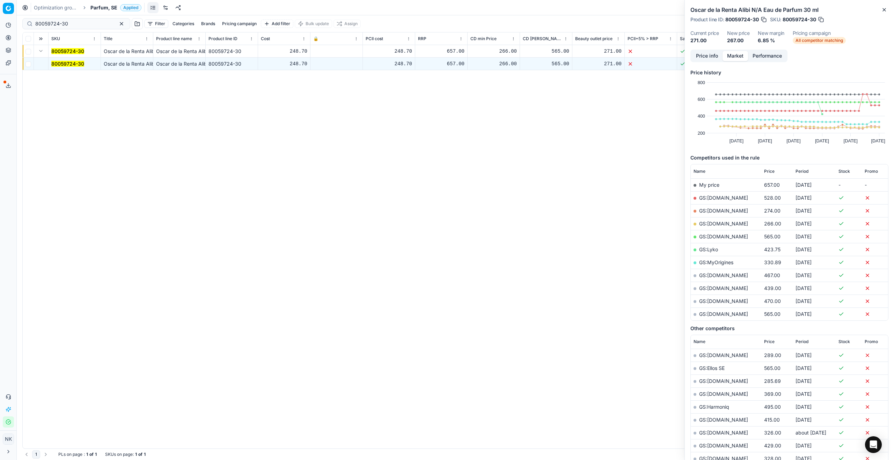
click at [718, 222] on link "GS:[DOMAIN_NAME]" at bounding box center [723, 224] width 49 height 6
click at [102, 7] on span "Parfum, SE" at bounding box center [103, 7] width 27 height 7
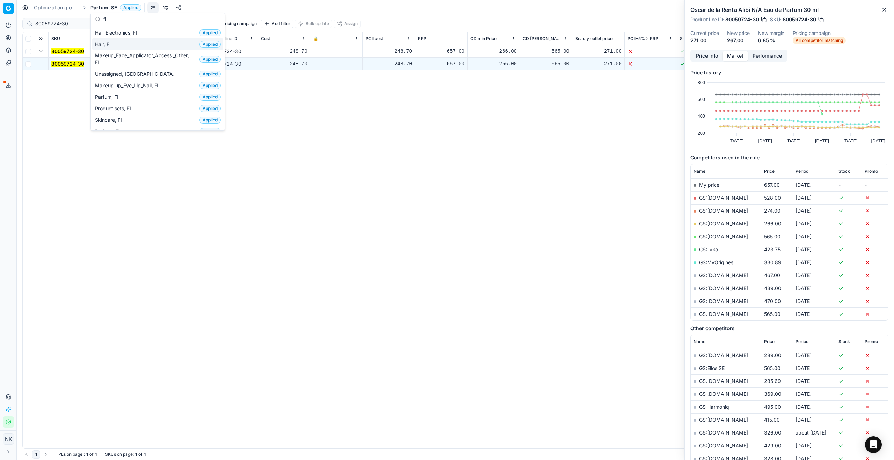
type input "fi"
click at [109, 44] on span "Hair, FI" at bounding box center [104, 44] width 19 height 7
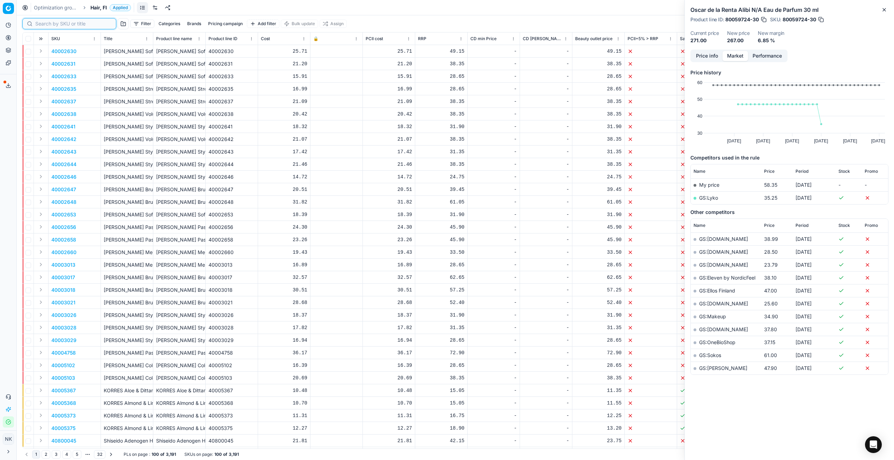
click at [43, 23] on input at bounding box center [73, 23] width 76 height 7
paste input "80009491-150"
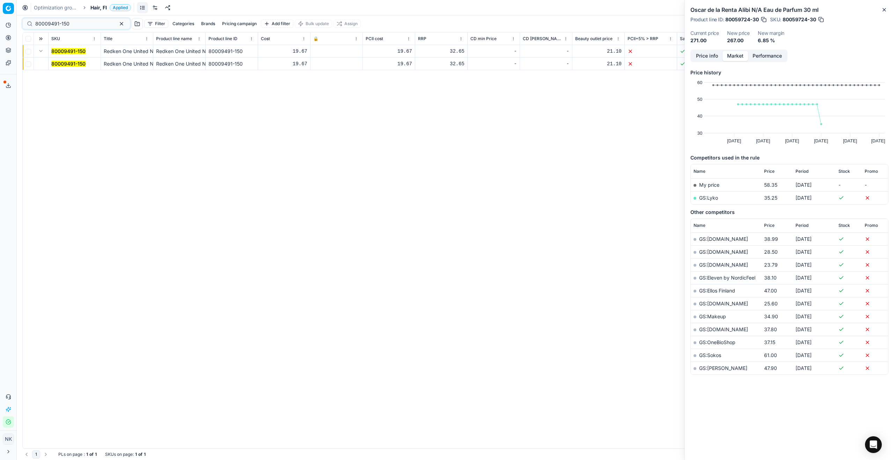
click at [41, 54] on button "Expand" at bounding box center [41, 51] width 8 height 8
click at [60, 67] on td "80009491-150" at bounding box center [75, 64] width 52 height 13
click at [62, 64] on mark "80009491-150" at bounding box center [68, 64] width 34 height 6
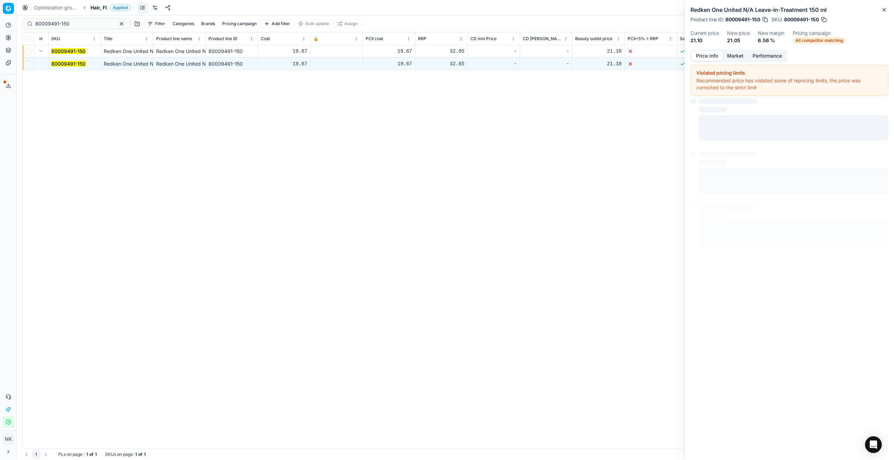
click at [709, 52] on button "Price info" at bounding box center [706, 56] width 31 height 10
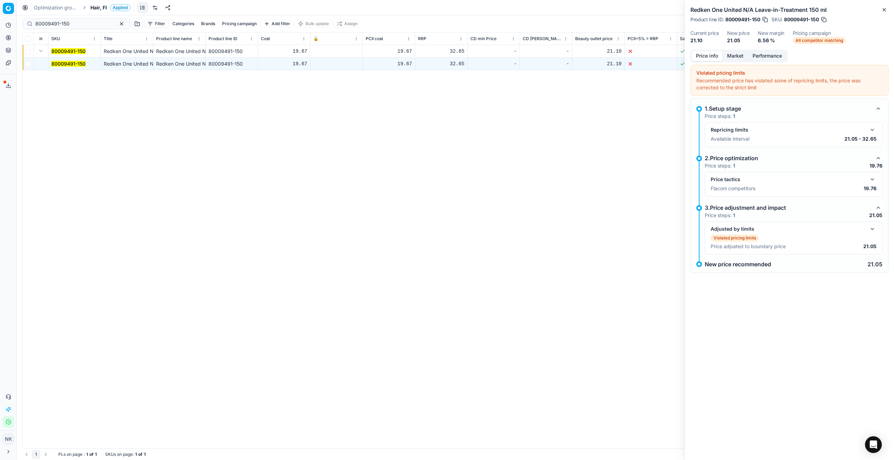
click at [872, 176] on button "button" at bounding box center [872, 179] width 8 height 8
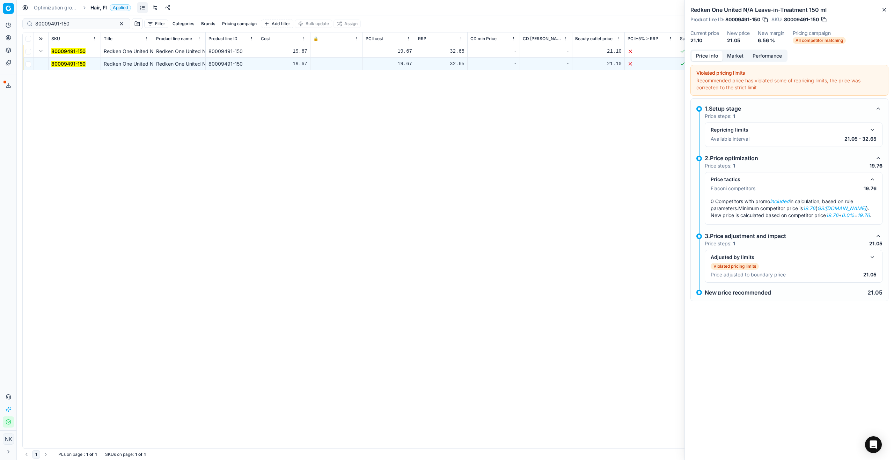
click at [730, 57] on button "Market" at bounding box center [734, 56] width 25 height 10
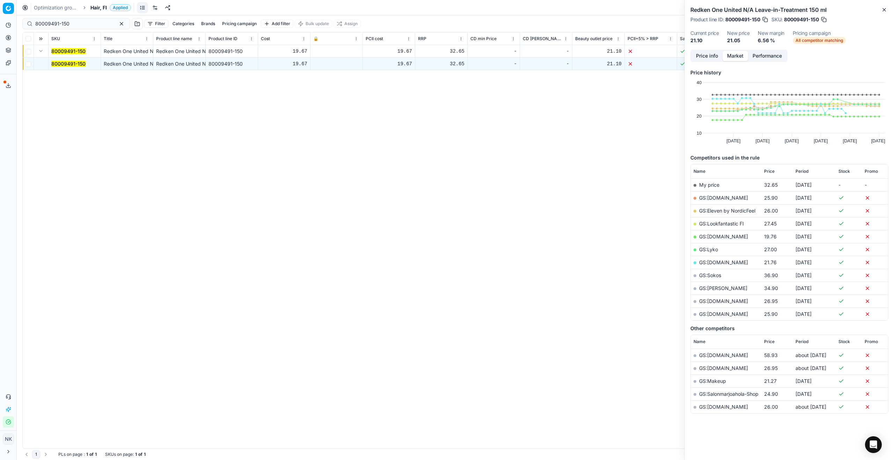
click at [713, 237] on link "GS:[DOMAIN_NAME]" at bounding box center [723, 237] width 49 height 6
click at [70, 22] on input "80009491-150" at bounding box center [73, 23] width 76 height 7
paste input "90003148-0004574"
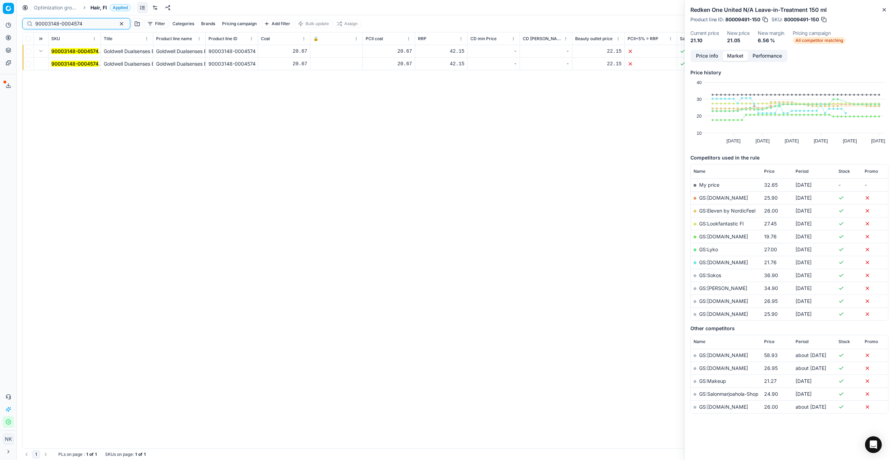
type input "90003148-0004574"
click at [72, 62] on mark "90003148-0004574" at bounding box center [74, 64] width 47 height 6
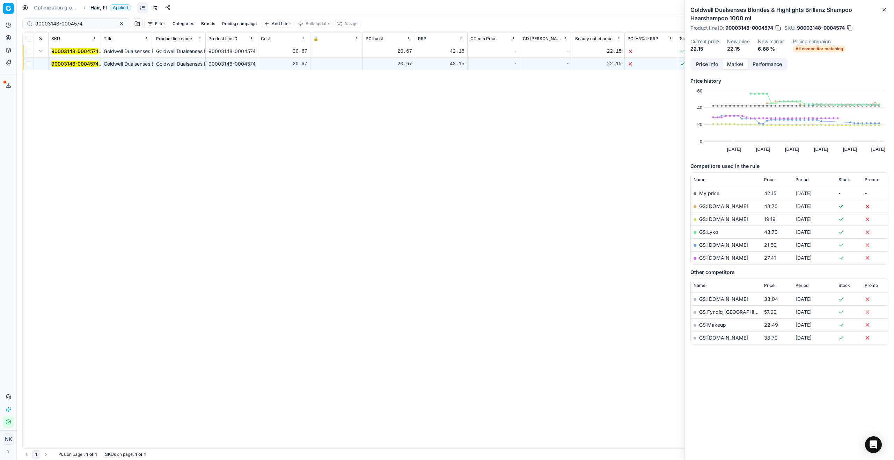
click at [711, 62] on button "Price info" at bounding box center [706, 64] width 31 height 10
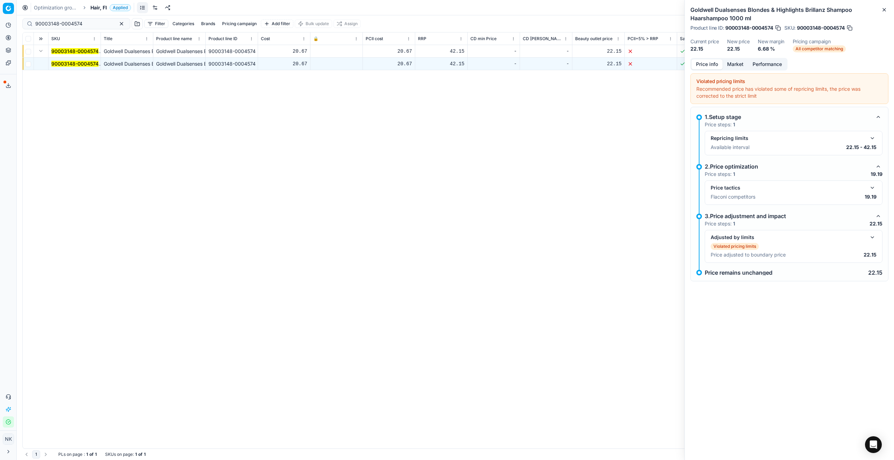
click at [871, 187] on button "button" at bounding box center [872, 188] width 8 height 8
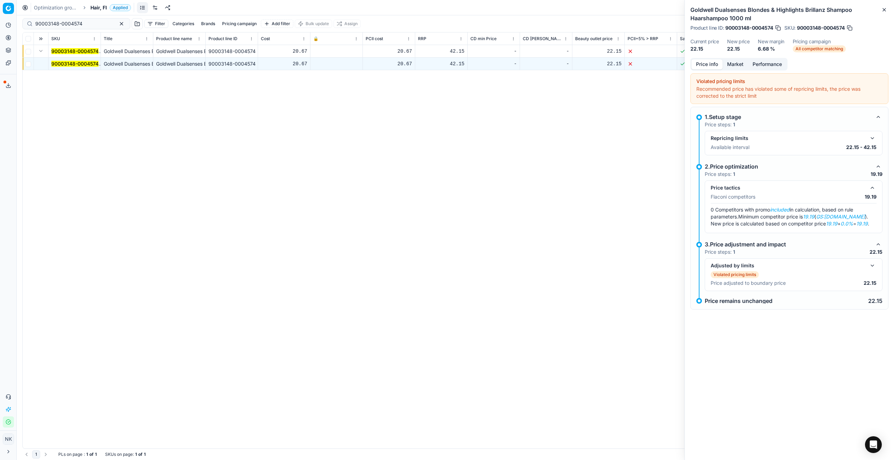
click at [741, 60] on button "Market" at bounding box center [734, 64] width 25 height 10
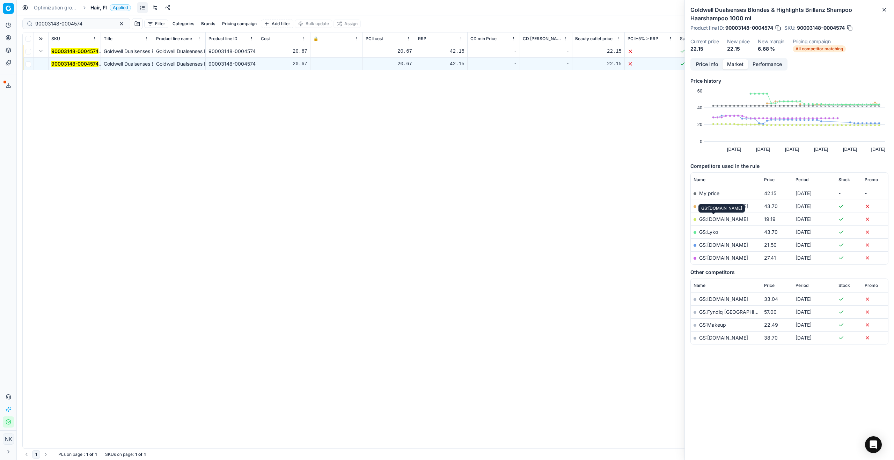
click at [718, 217] on link "GS:[DOMAIN_NAME]" at bounding box center [723, 219] width 49 height 6
